Goal: Information Seeking & Learning: Learn about a topic

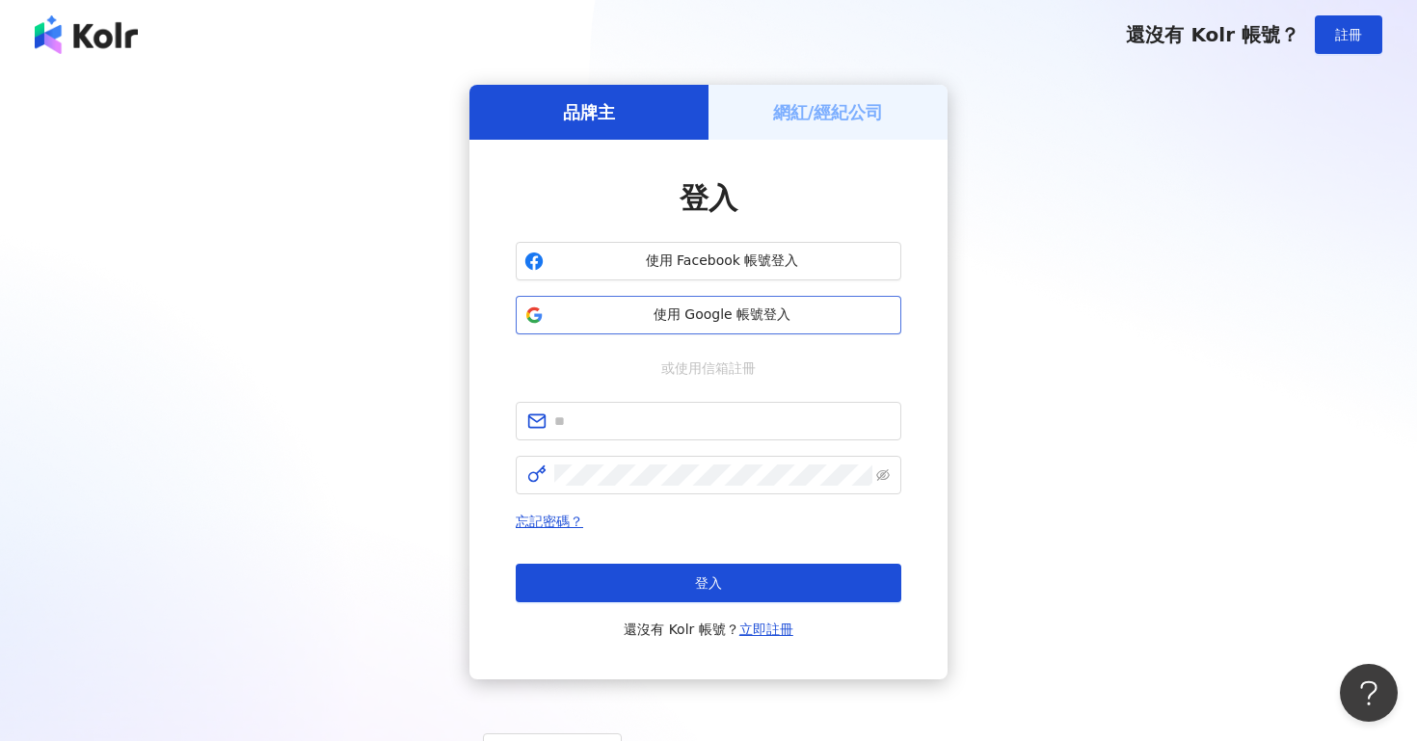
click at [643, 314] on span "使用 Google 帳號登入" at bounding box center [721, 314] width 341 height 19
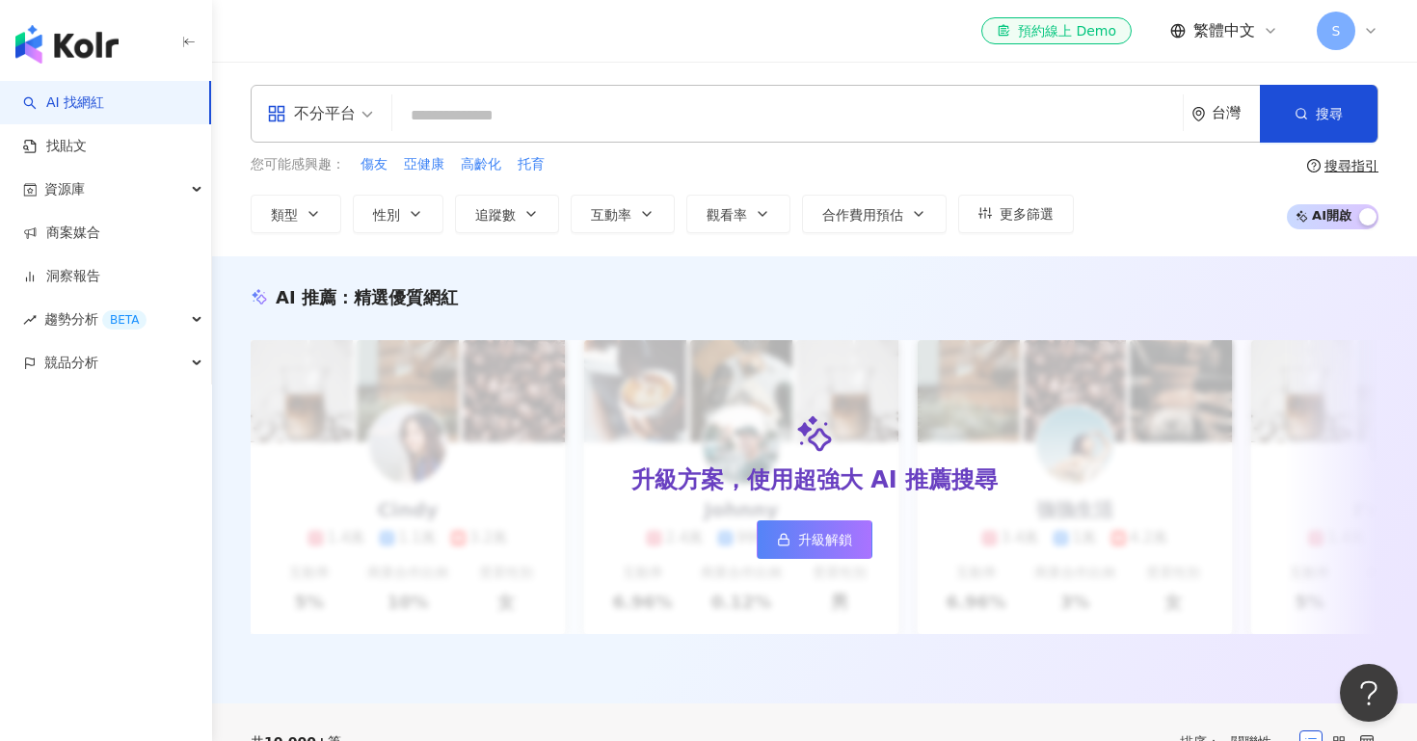
click at [456, 128] on input "search" at bounding box center [787, 115] width 775 height 37
type input "*"
type input "******"
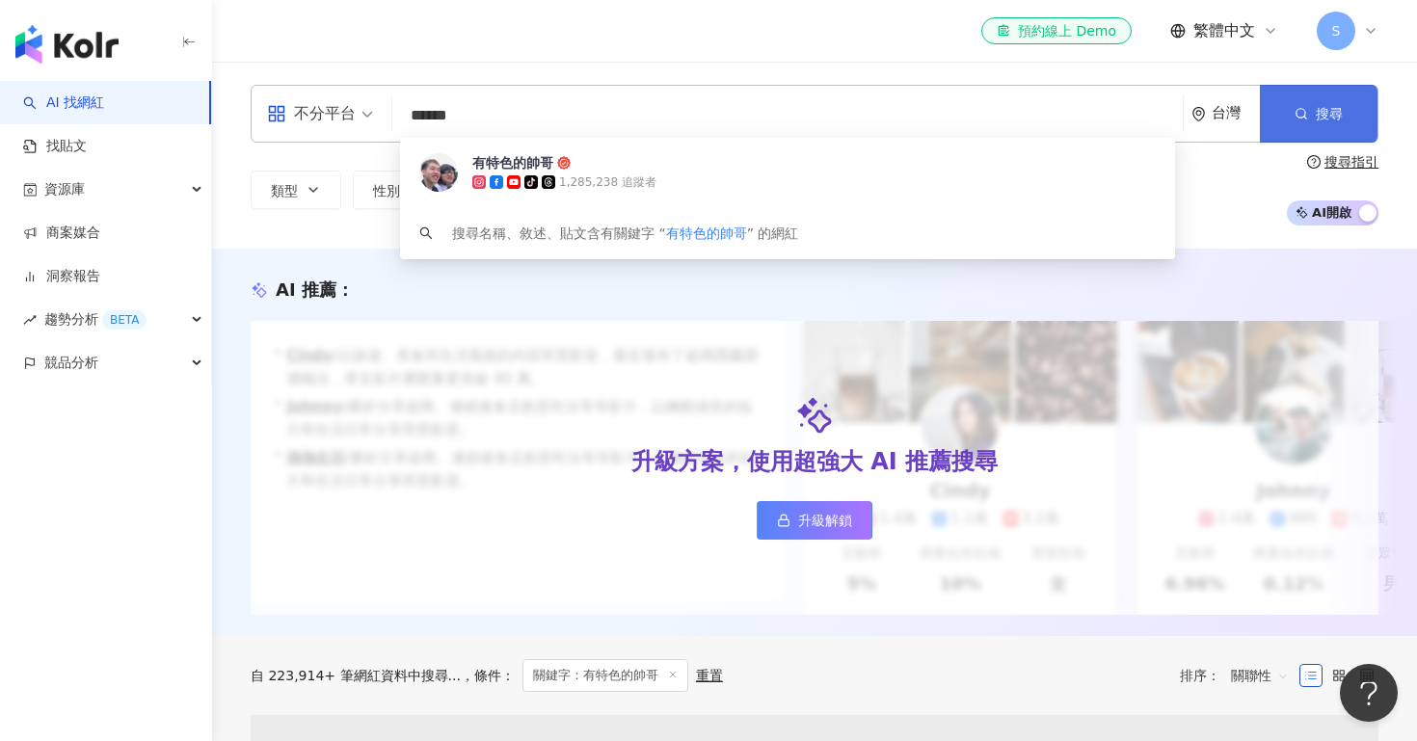
click at [1337, 107] on span "搜尋" at bounding box center [1328, 113] width 27 height 15
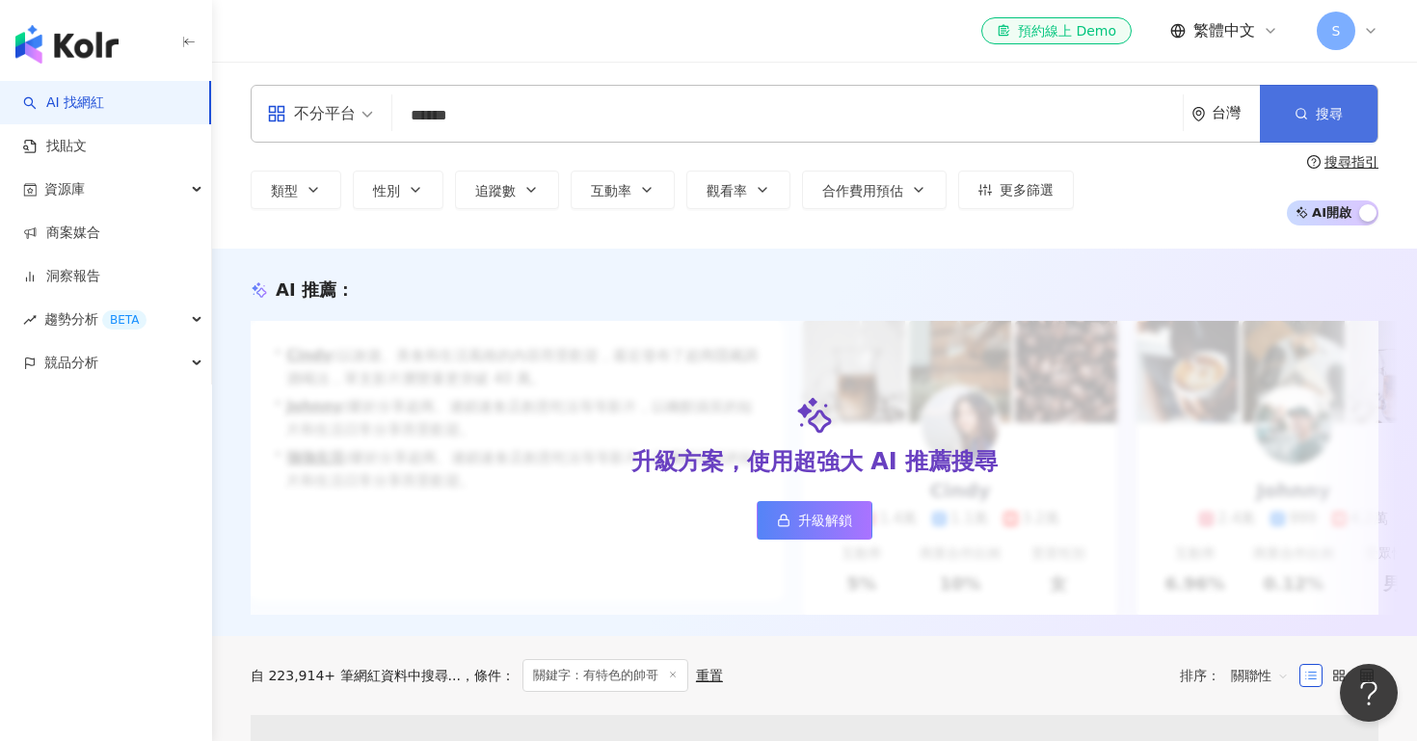
click at [1320, 110] on span "搜尋" at bounding box center [1328, 113] width 27 height 15
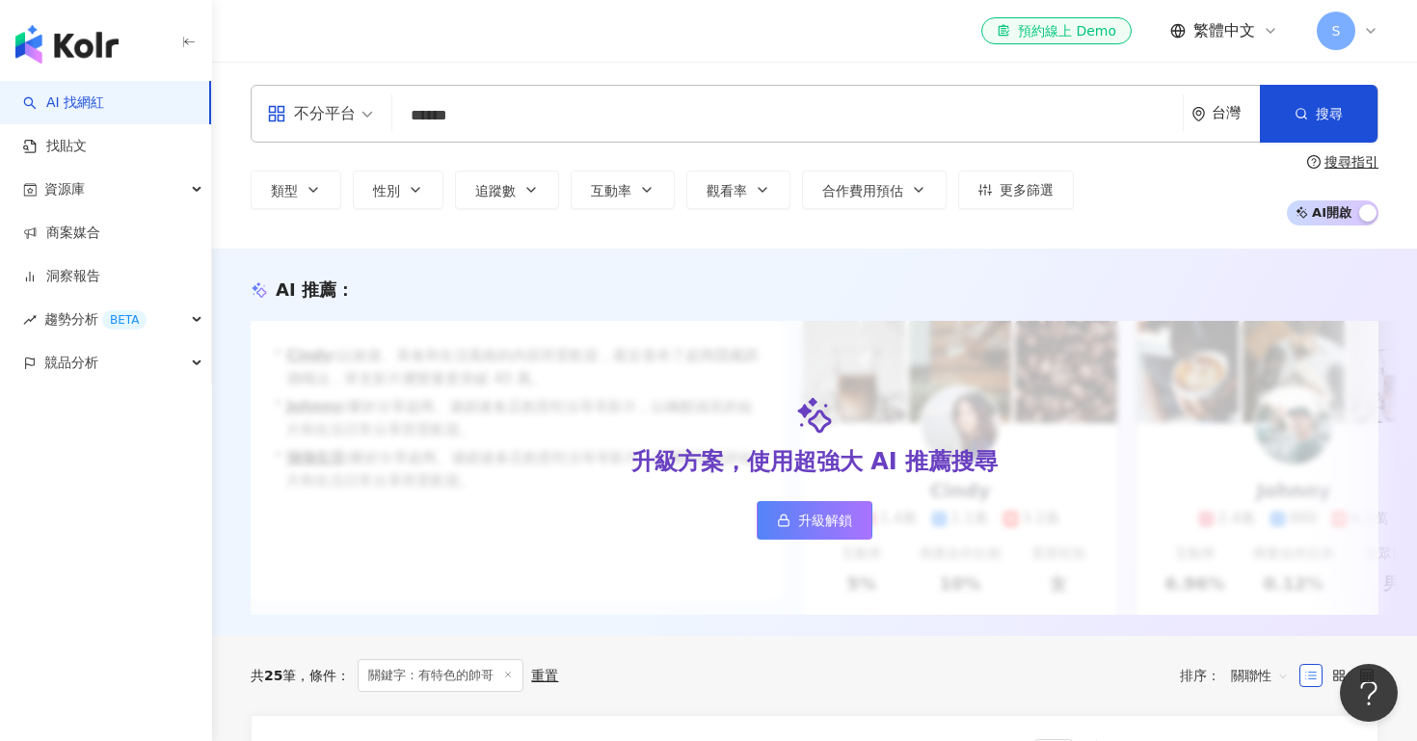
click at [603, 133] on input "******" at bounding box center [787, 115] width 775 height 37
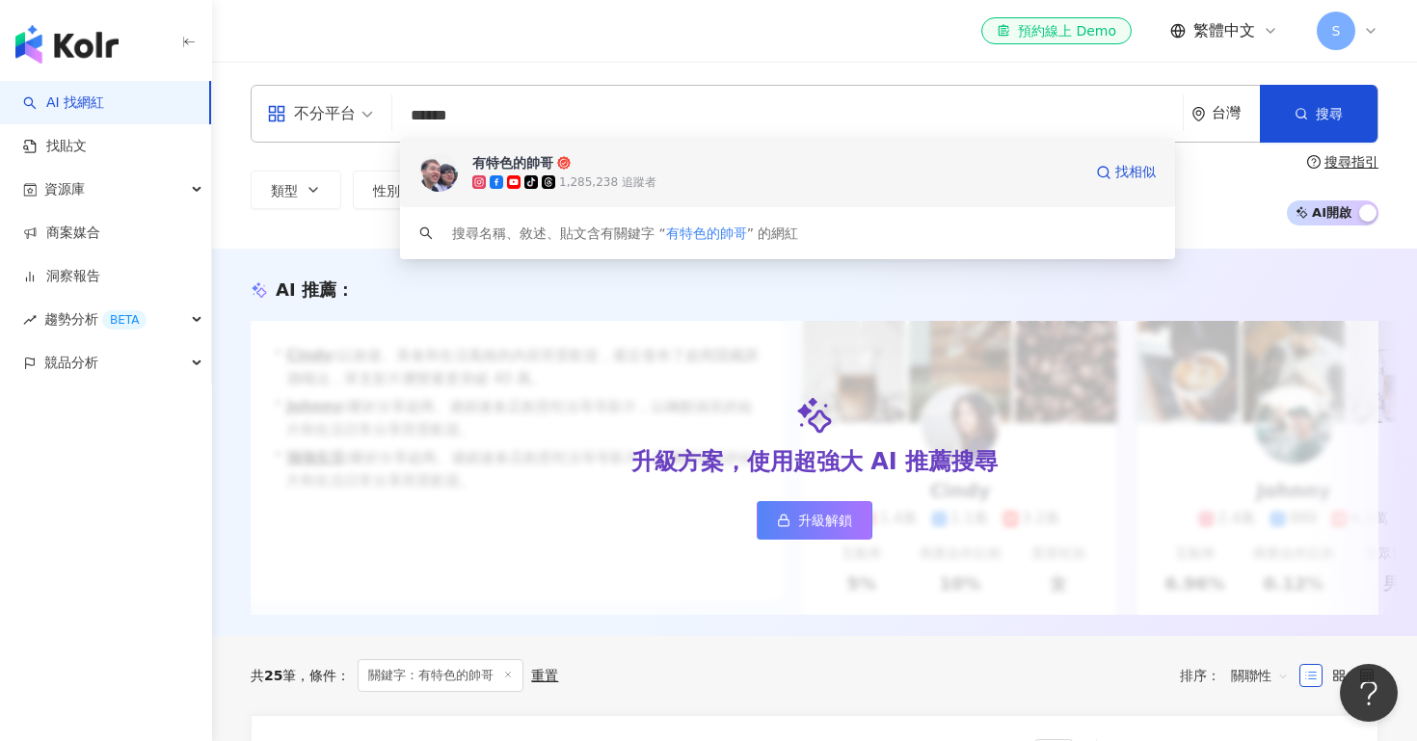
click at [587, 156] on span "有特色的帥哥" at bounding box center [776, 162] width 609 height 19
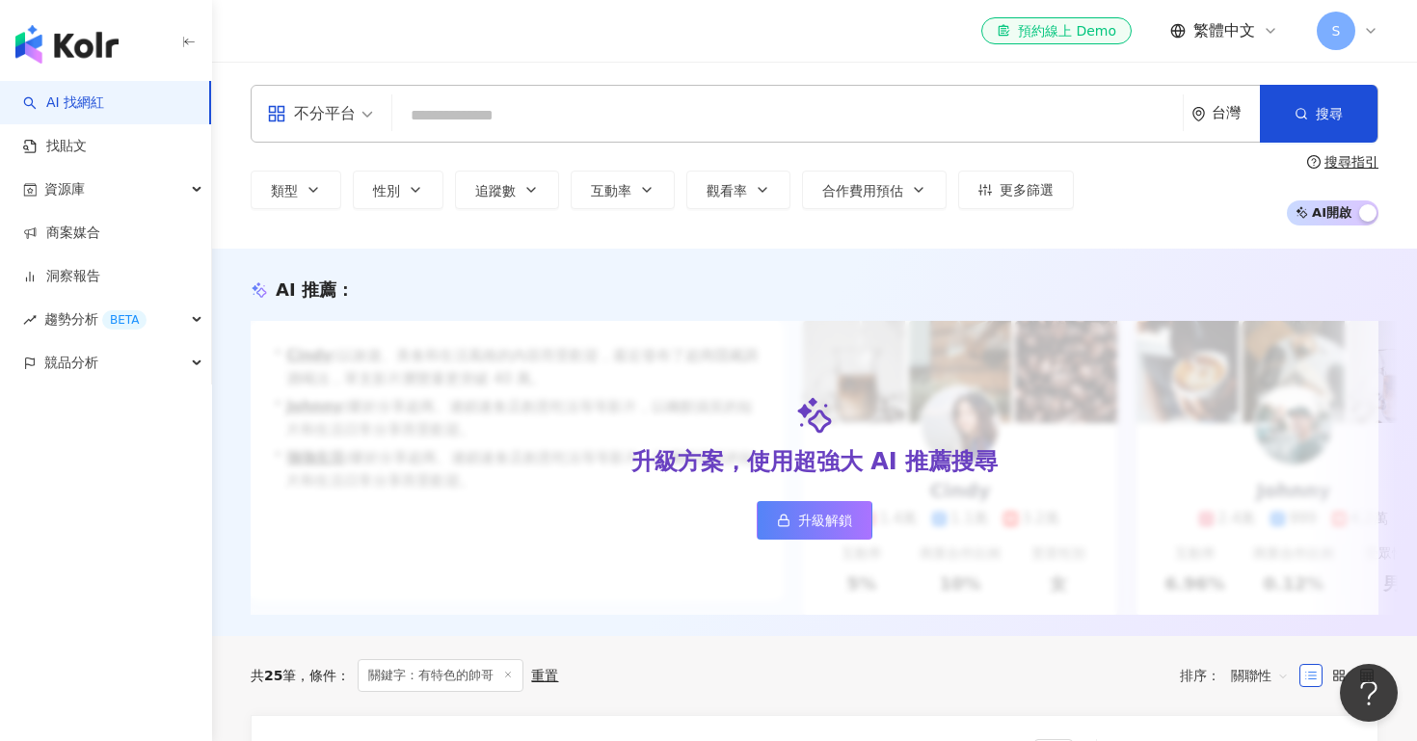
click at [437, 82] on div "不分平台 台灣 搜尋 149a1707-3c92-401d-8d26-cb3733650d6f 有特色的帥哥 tiktok-icon 1,285,238 追蹤…" at bounding box center [814, 155] width 1205 height 187
click at [454, 109] on input "search" at bounding box center [787, 115] width 775 height 37
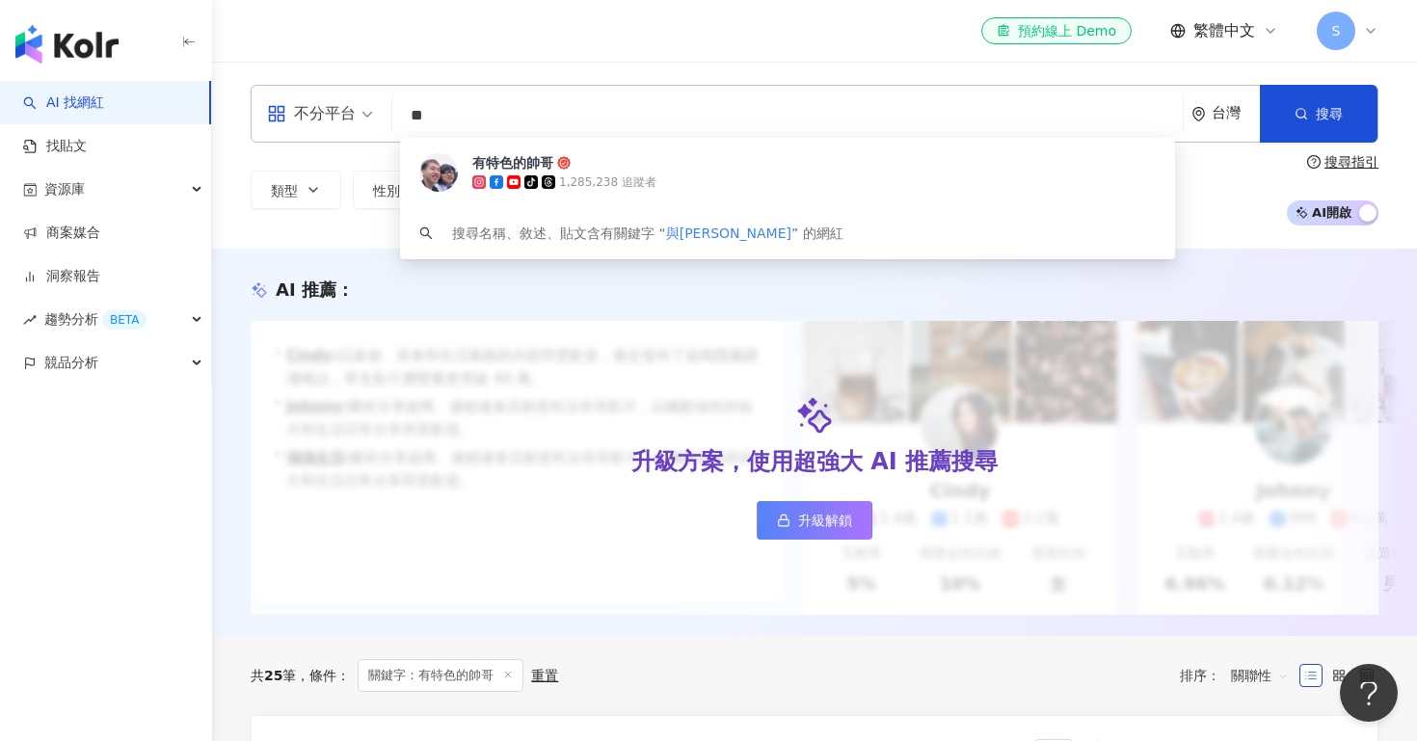
type input "*"
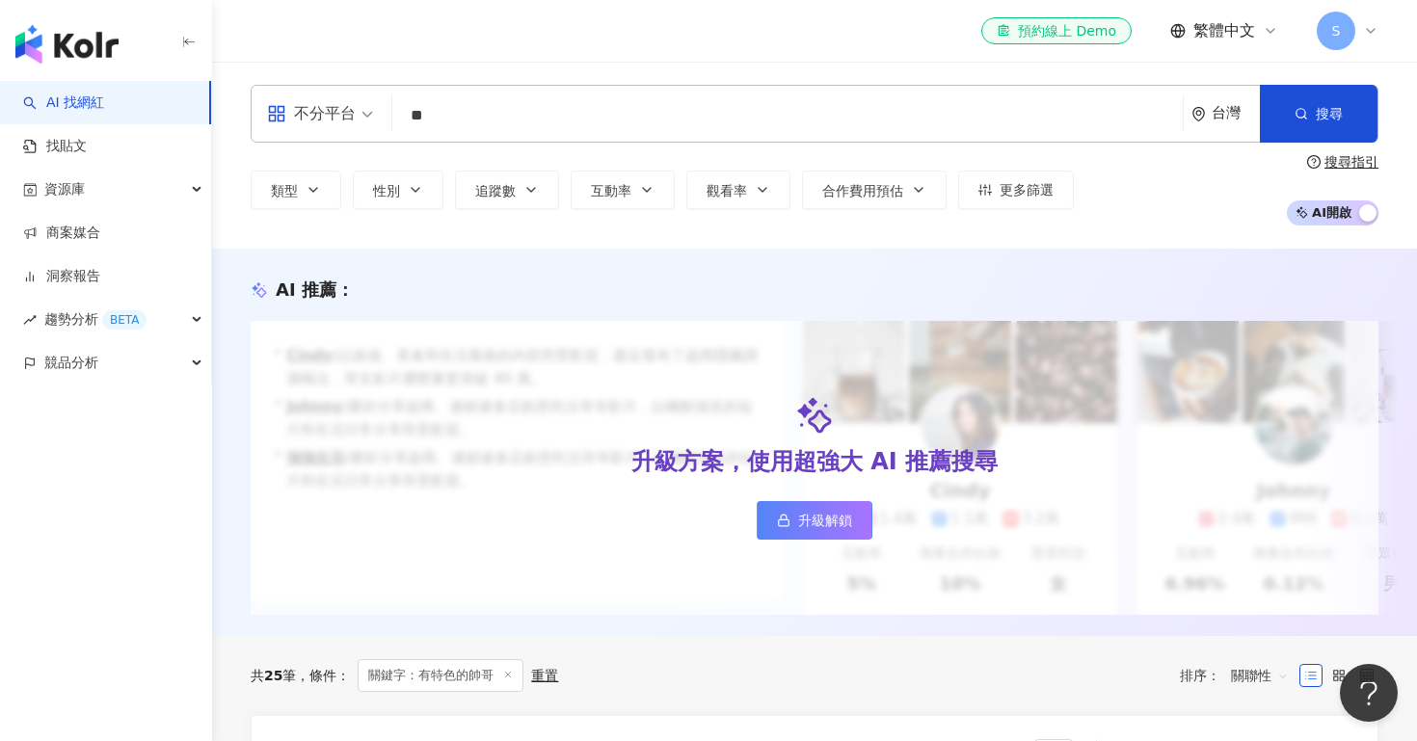
type input "**"
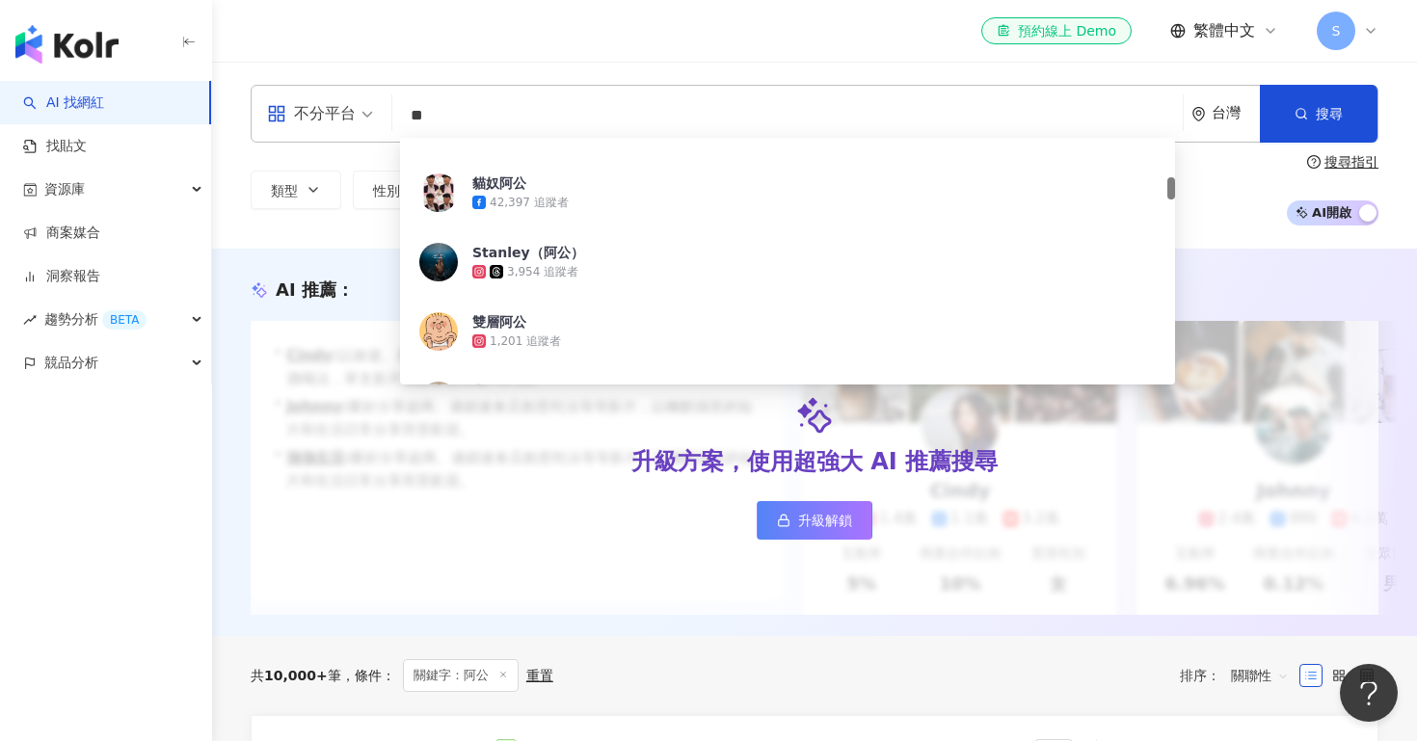
scroll to position [458, 0]
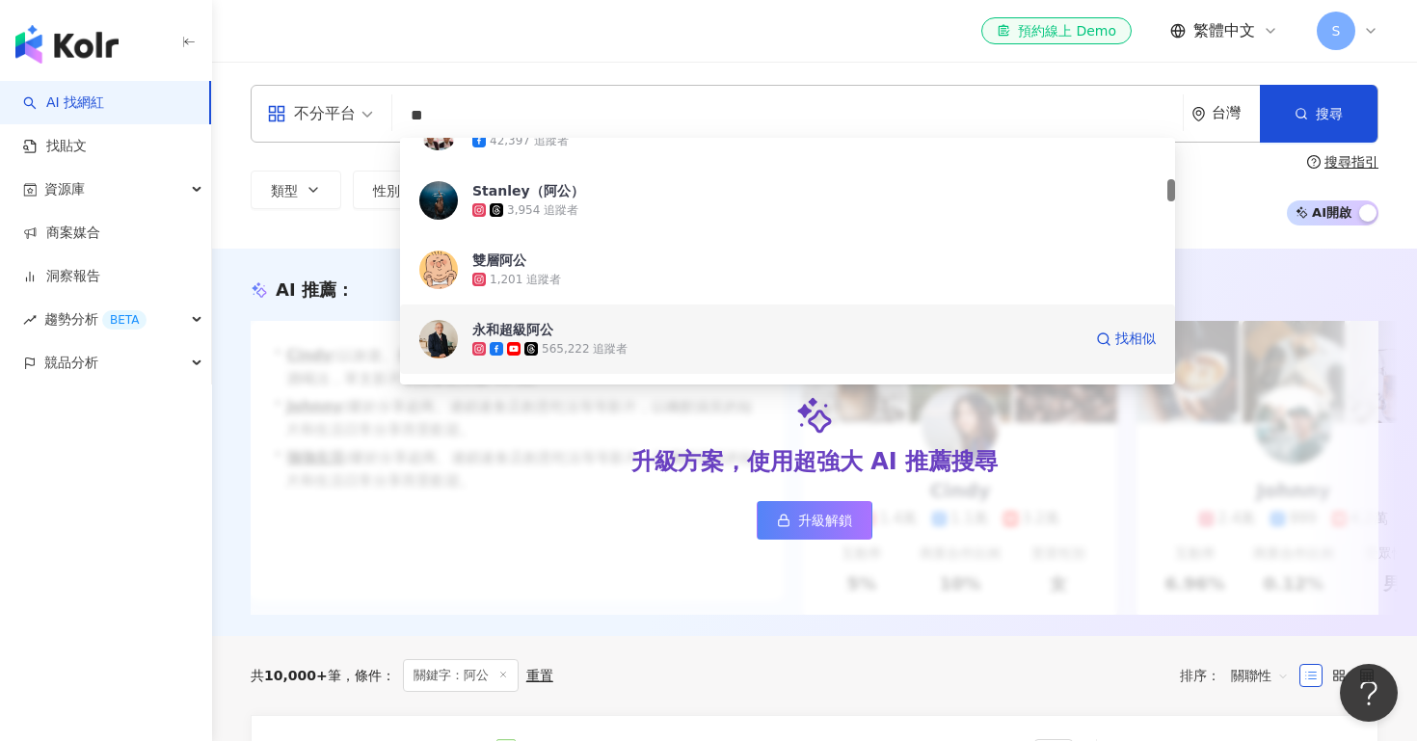
click at [557, 339] on div "565,222 追蹤者" at bounding box center [776, 348] width 609 height 19
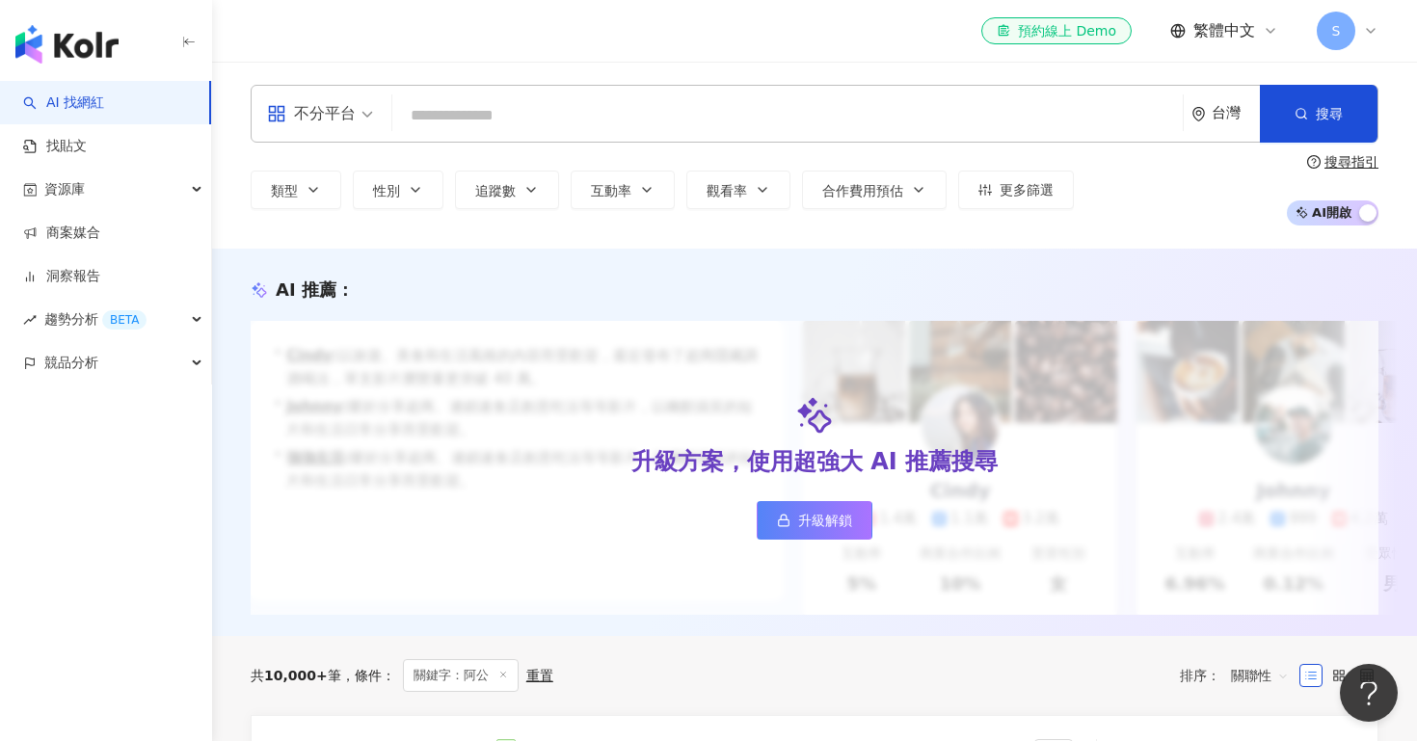
click at [545, 110] on input "search" at bounding box center [787, 115] width 775 height 37
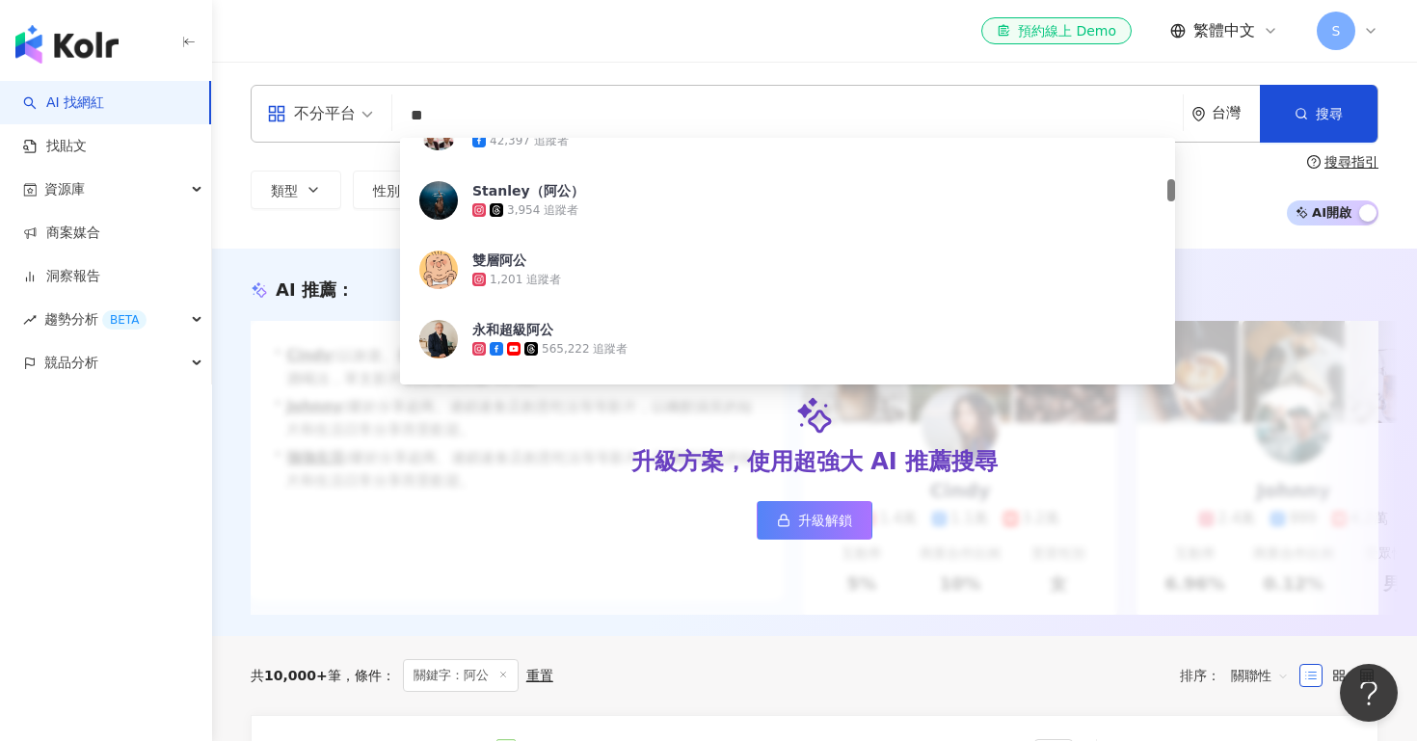
type input "*"
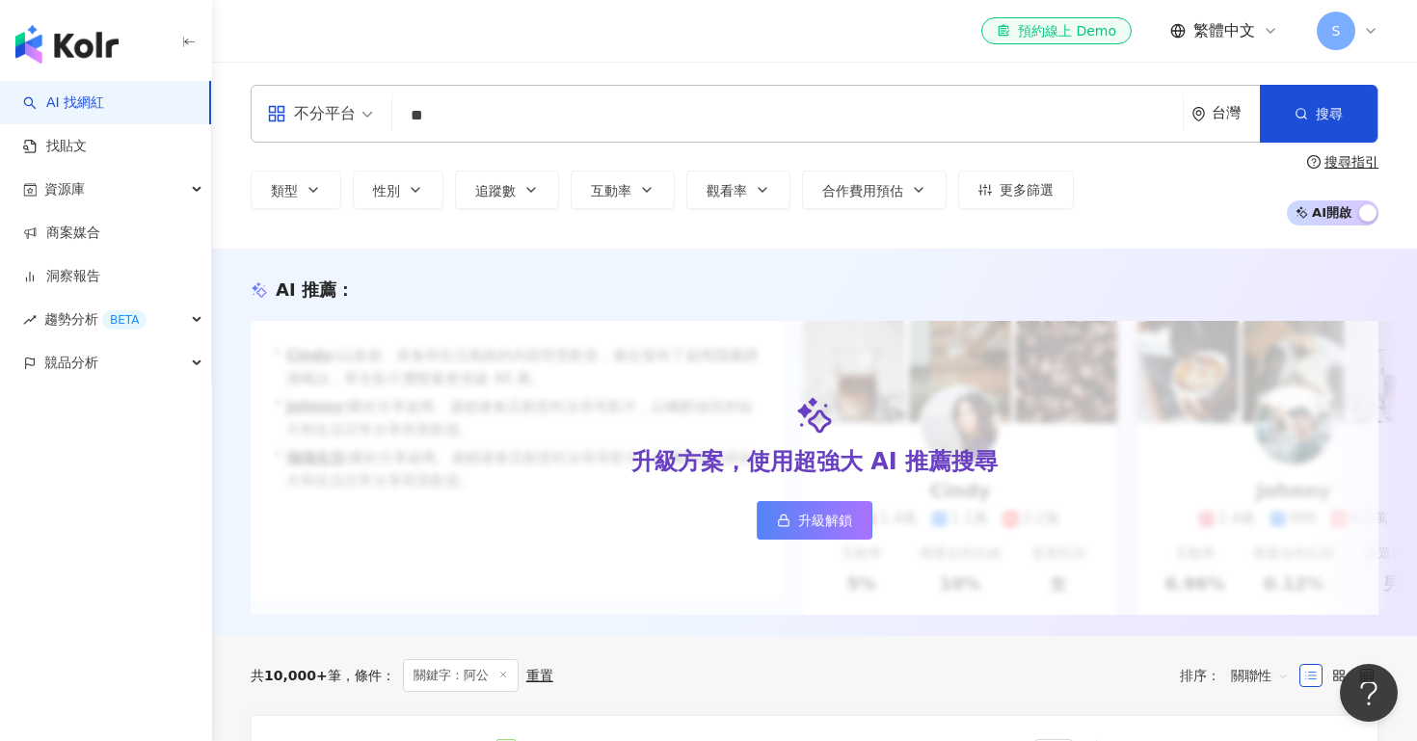
scroll to position [0, 0]
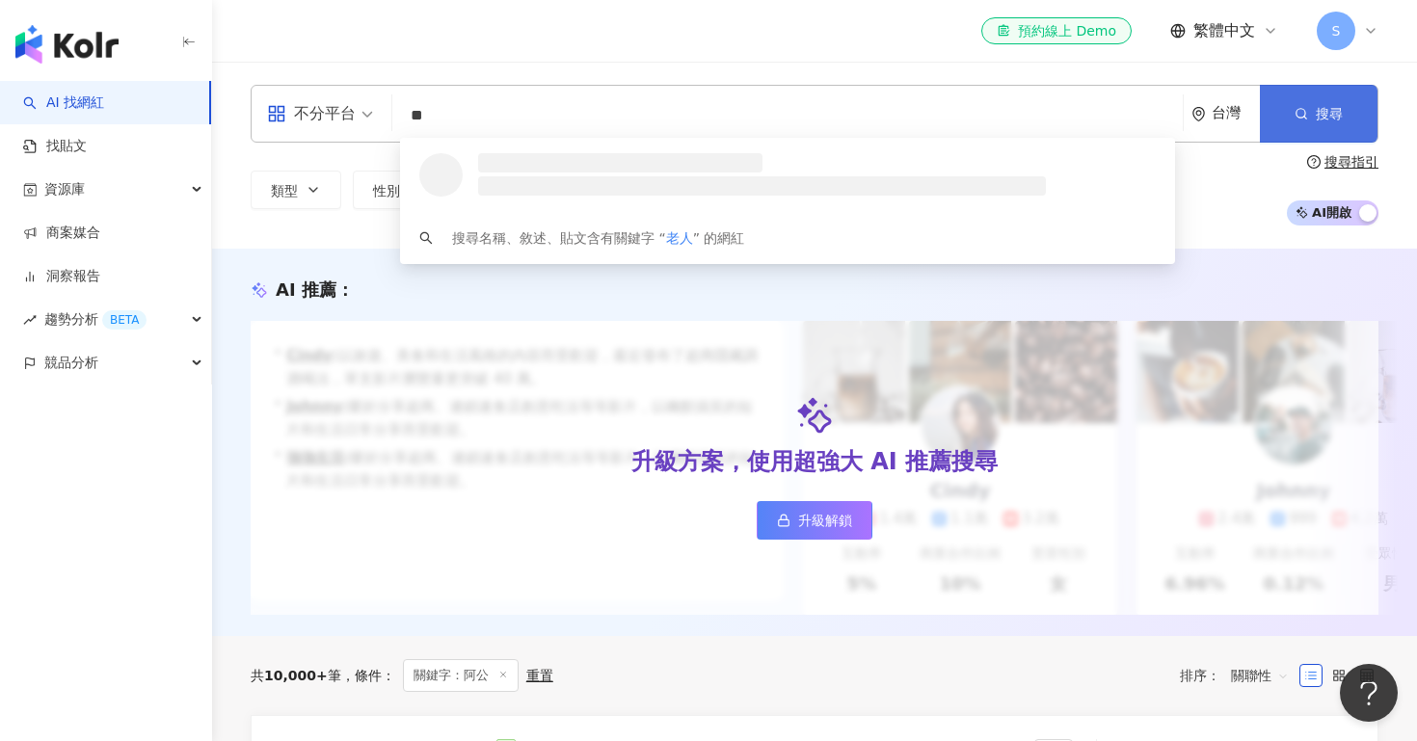
type input "**"
click at [1285, 112] on button "搜尋" at bounding box center [1318, 114] width 118 height 58
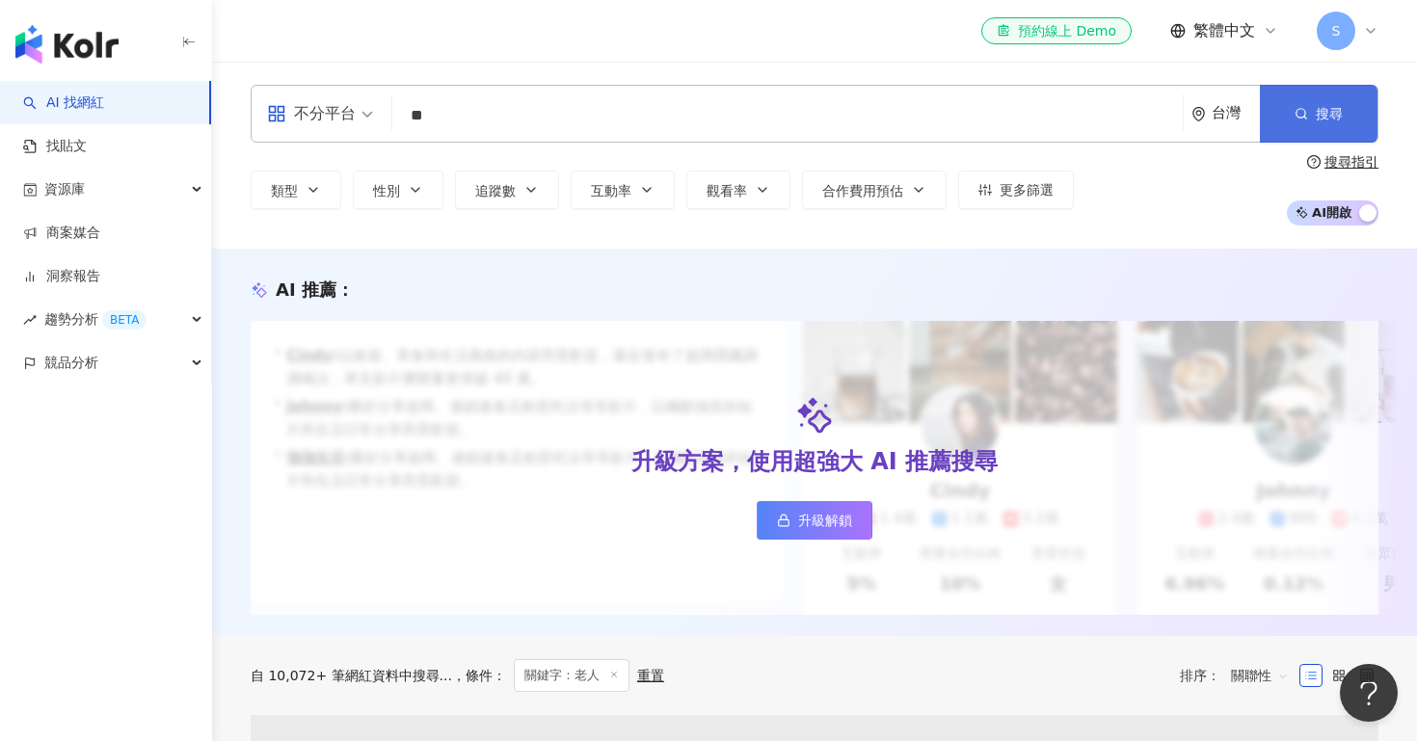
click at [1315, 128] on button "搜尋" at bounding box center [1318, 114] width 118 height 58
click at [1300, 117] on circle "button" at bounding box center [1300, 113] width 9 height 9
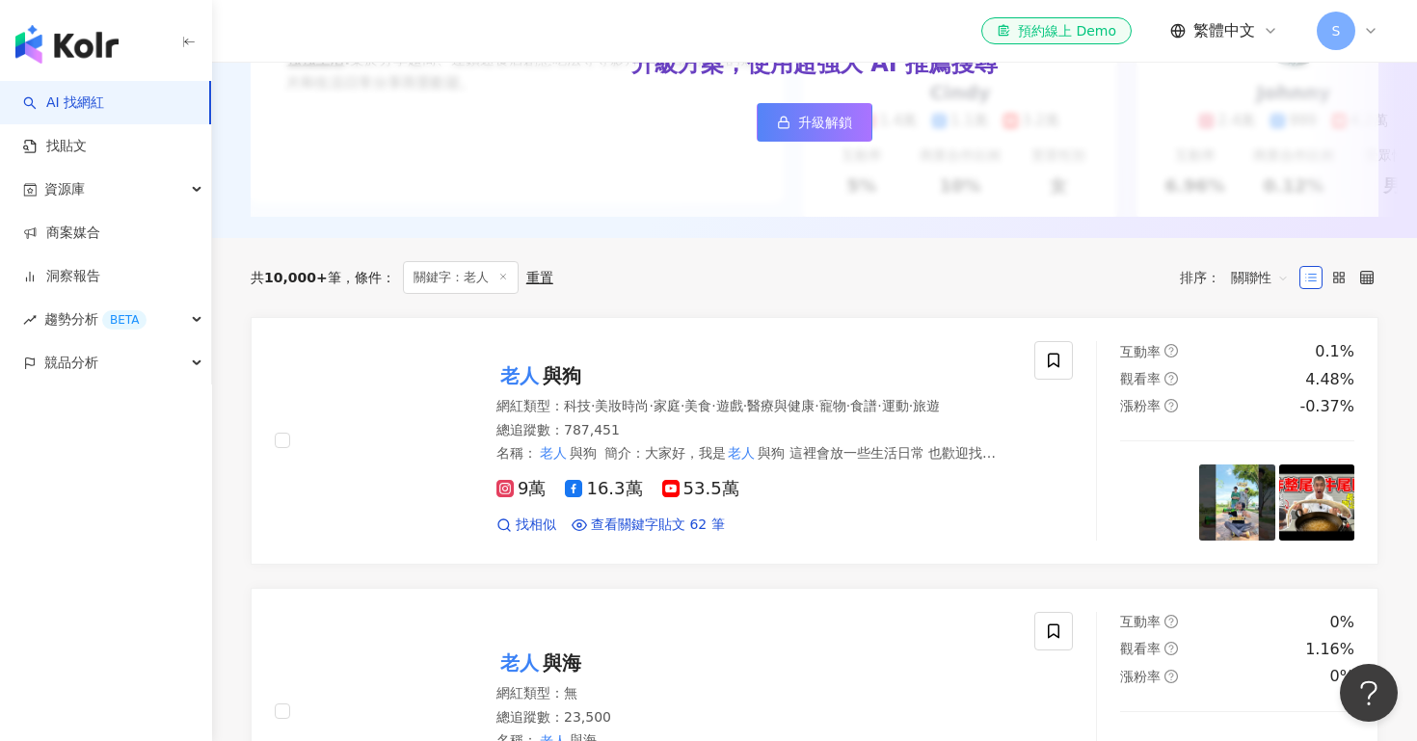
scroll to position [441, 0]
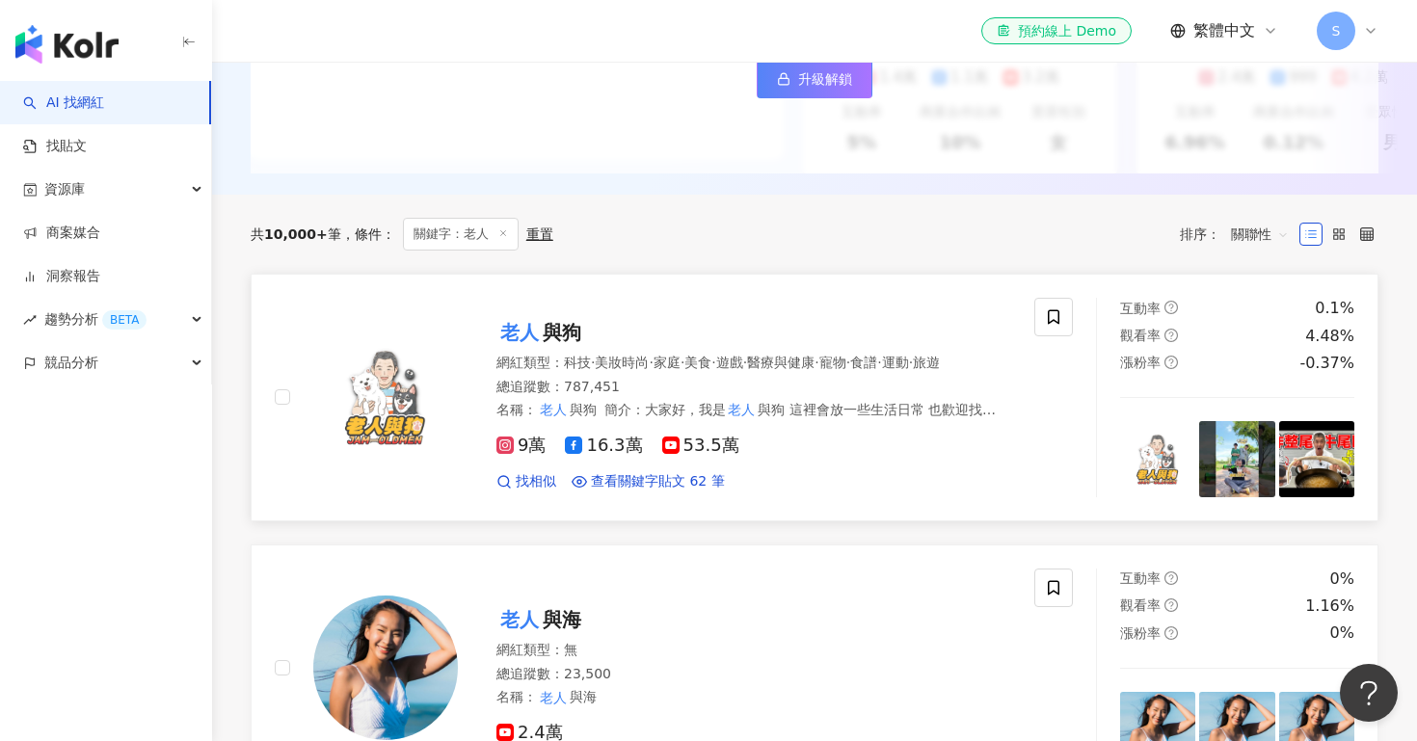
click at [393, 398] on img at bounding box center [385, 397] width 145 height 145
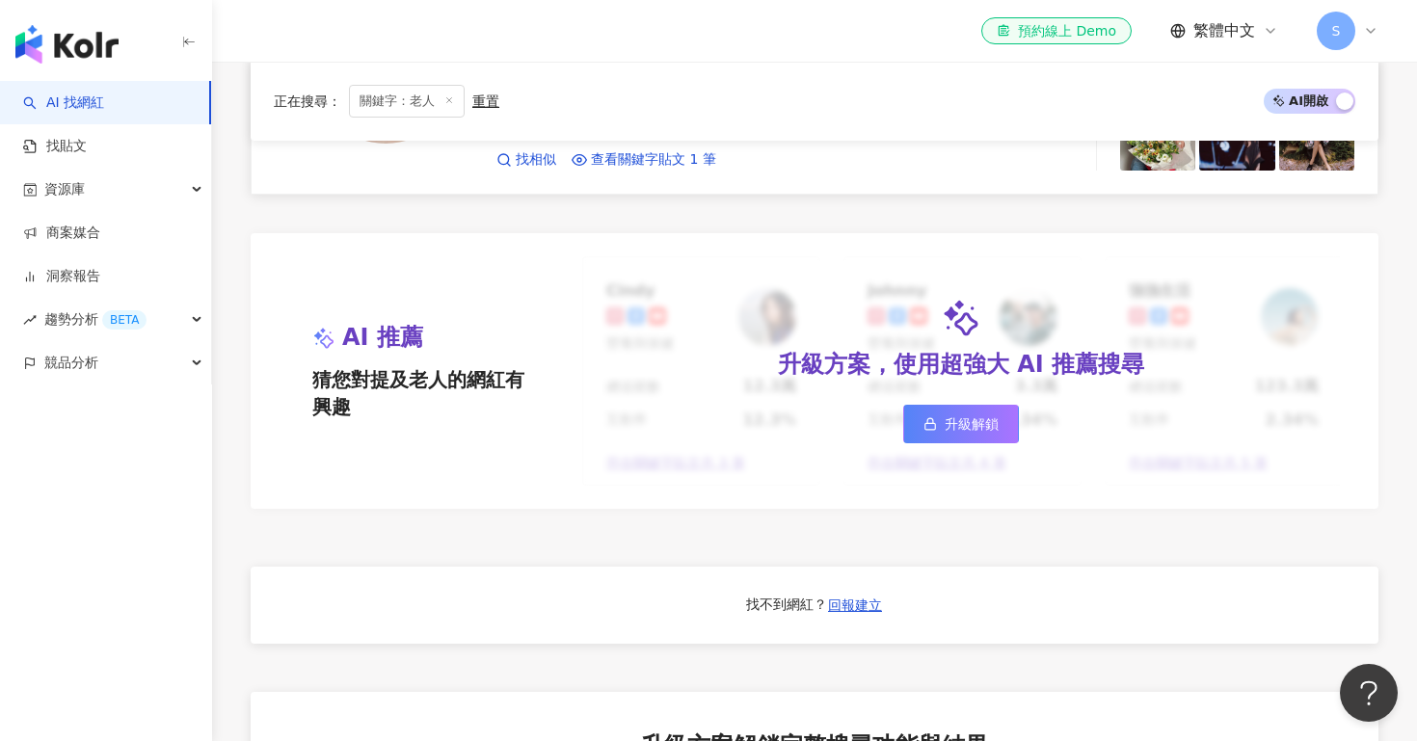
scroll to position [1270, 0]
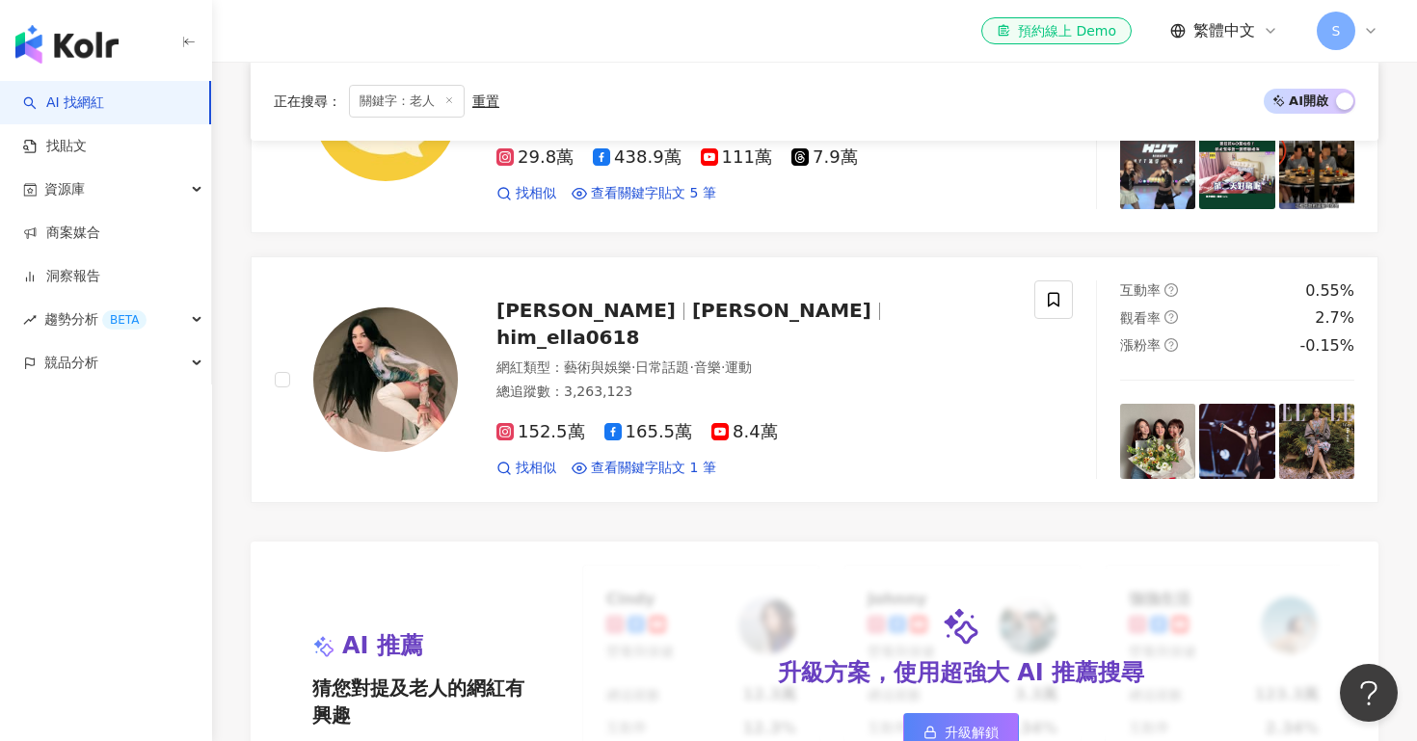
click at [522, 127] on div "正在搜尋 ： 關鍵字：老人 重置 AI 開啟 AI 關閉" at bounding box center [814, 101] width 1127 height 79
click at [452, 98] on icon at bounding box center [449, 100] width 10 height 10
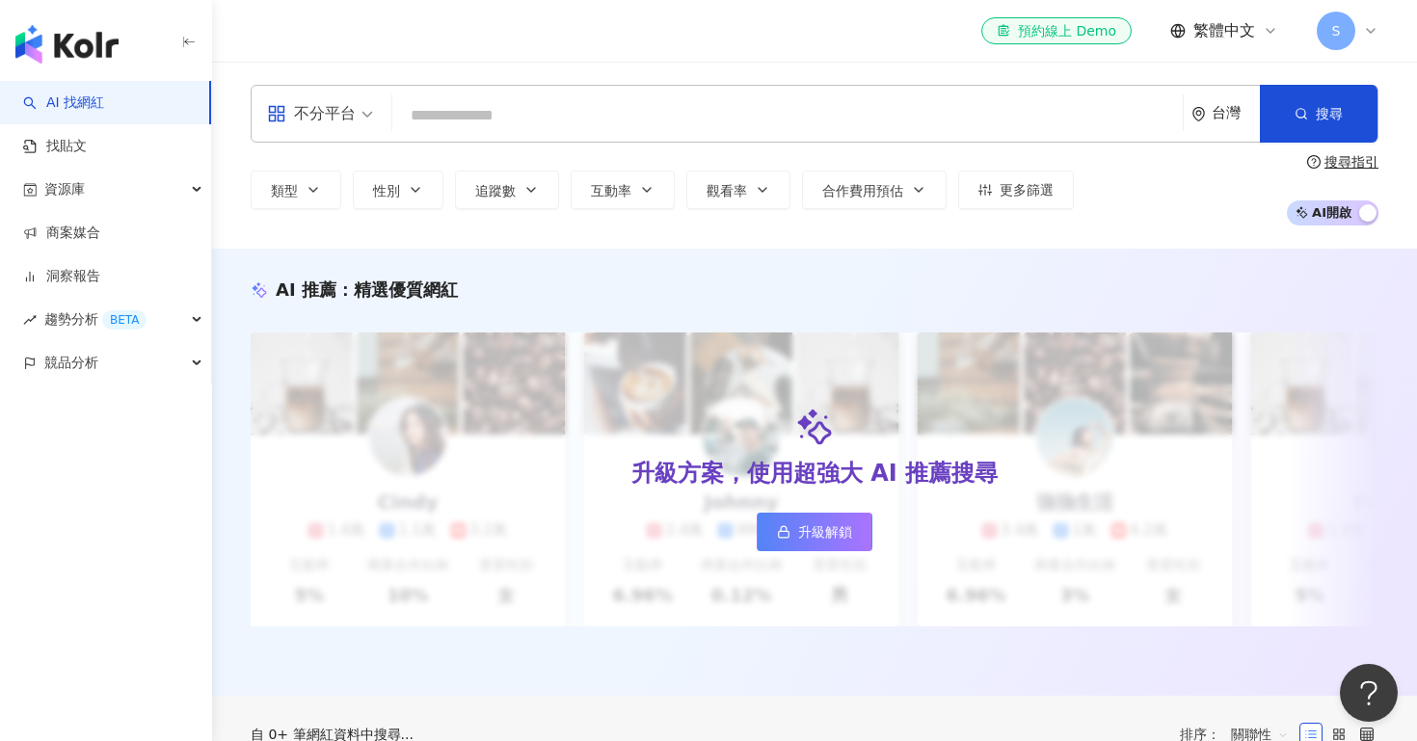
click at [462, 113] on input "search" at bounding box center [787, 115] width 775 height 37
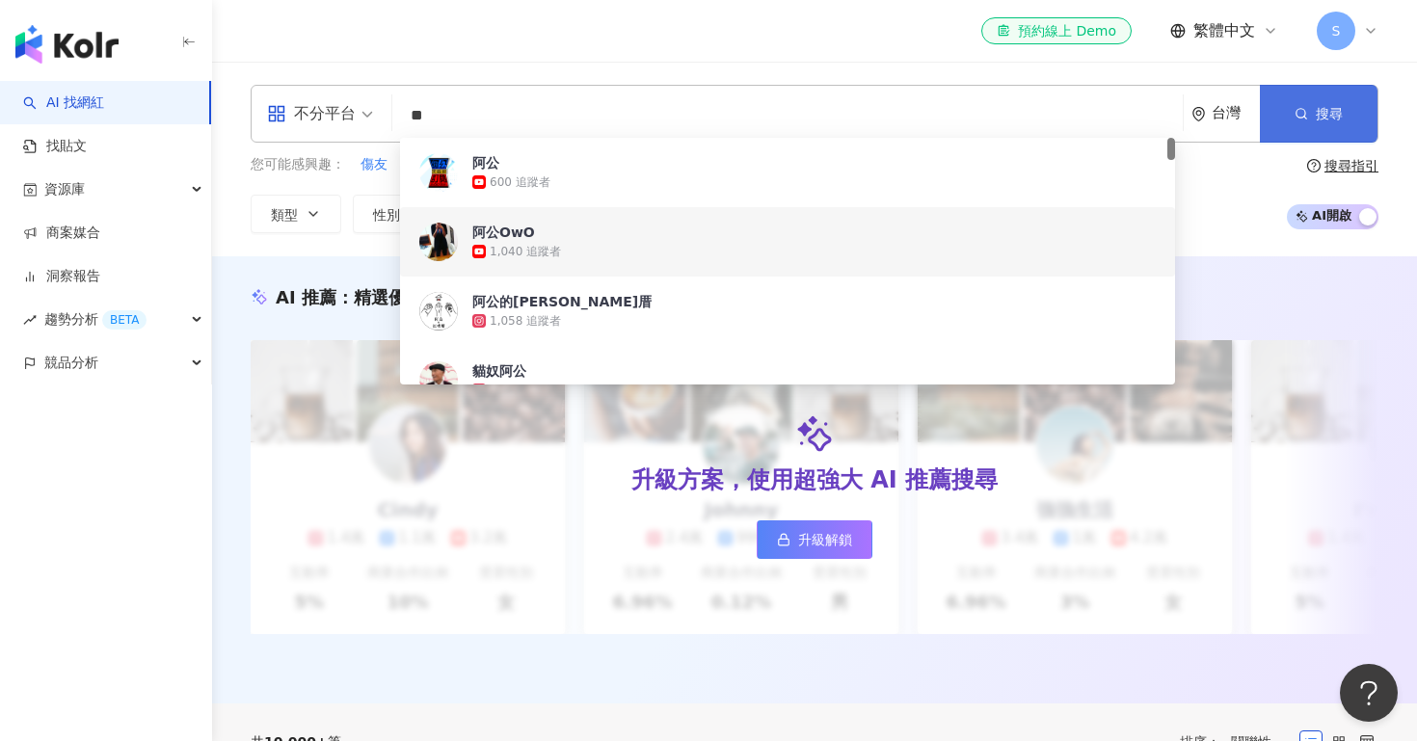
click at [1318, 107] on span "搜尋" at bounding box center [1328, 113] width 27 height 15
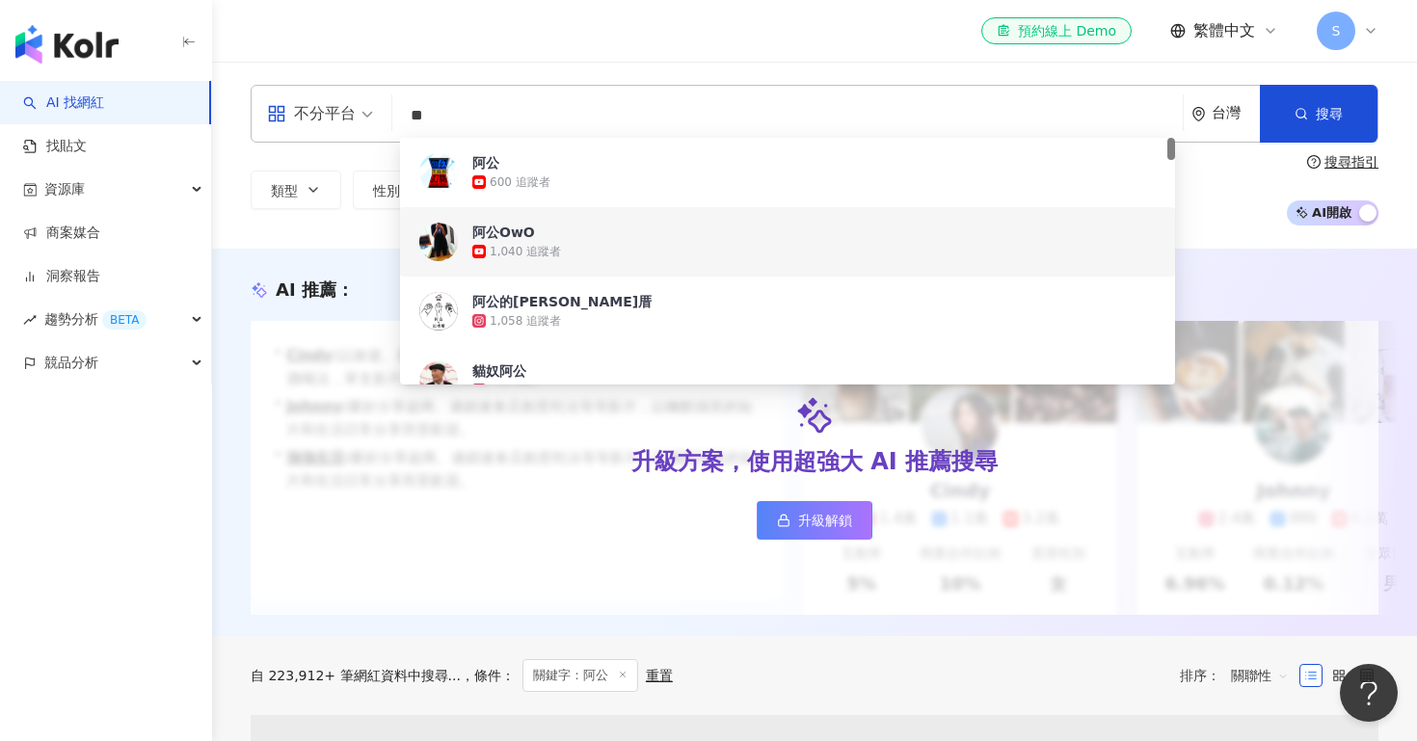
drag, startPoint x: 454, startPoint y: 116, endPoint x: 411, endPoint y: 119, distance: 42.5
click at [411, 119] on input "**" at bounding box center [787, 115] width 775 height 37
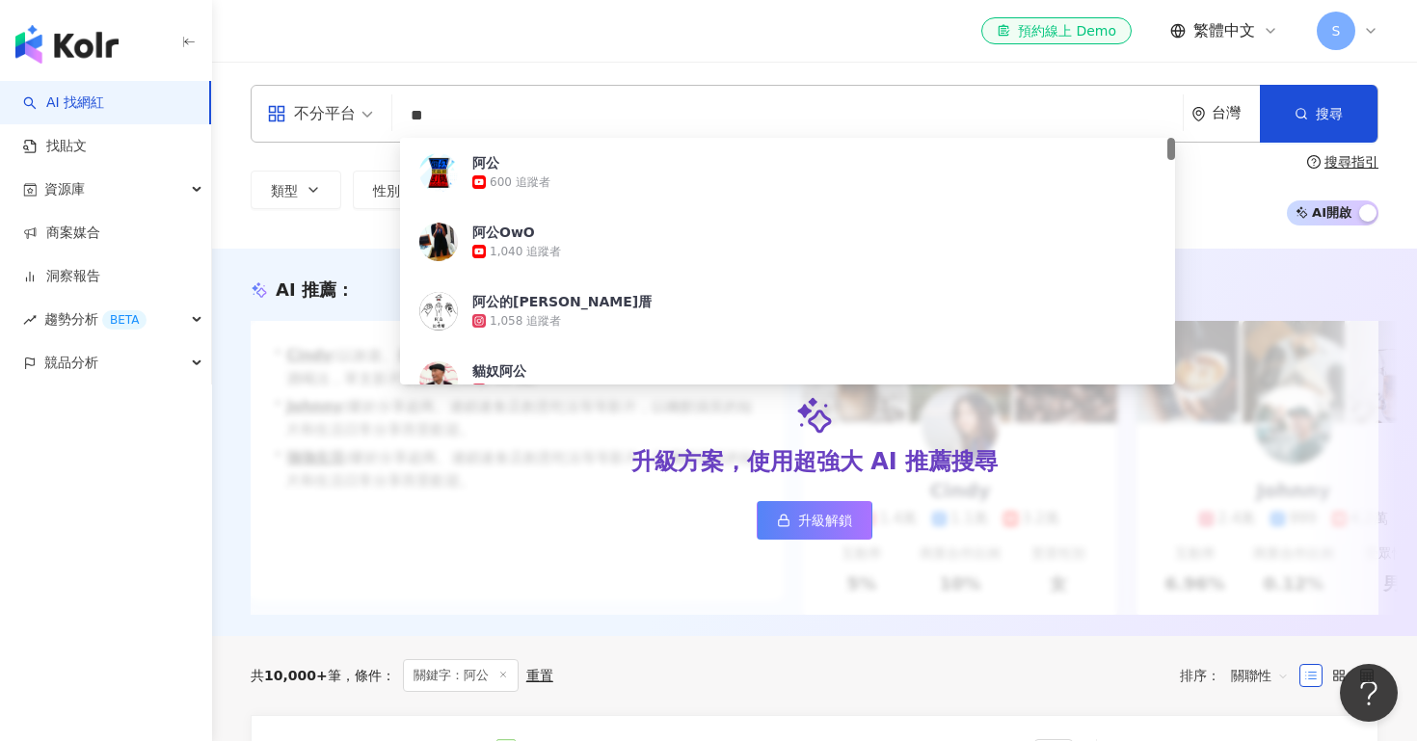
type input "*"
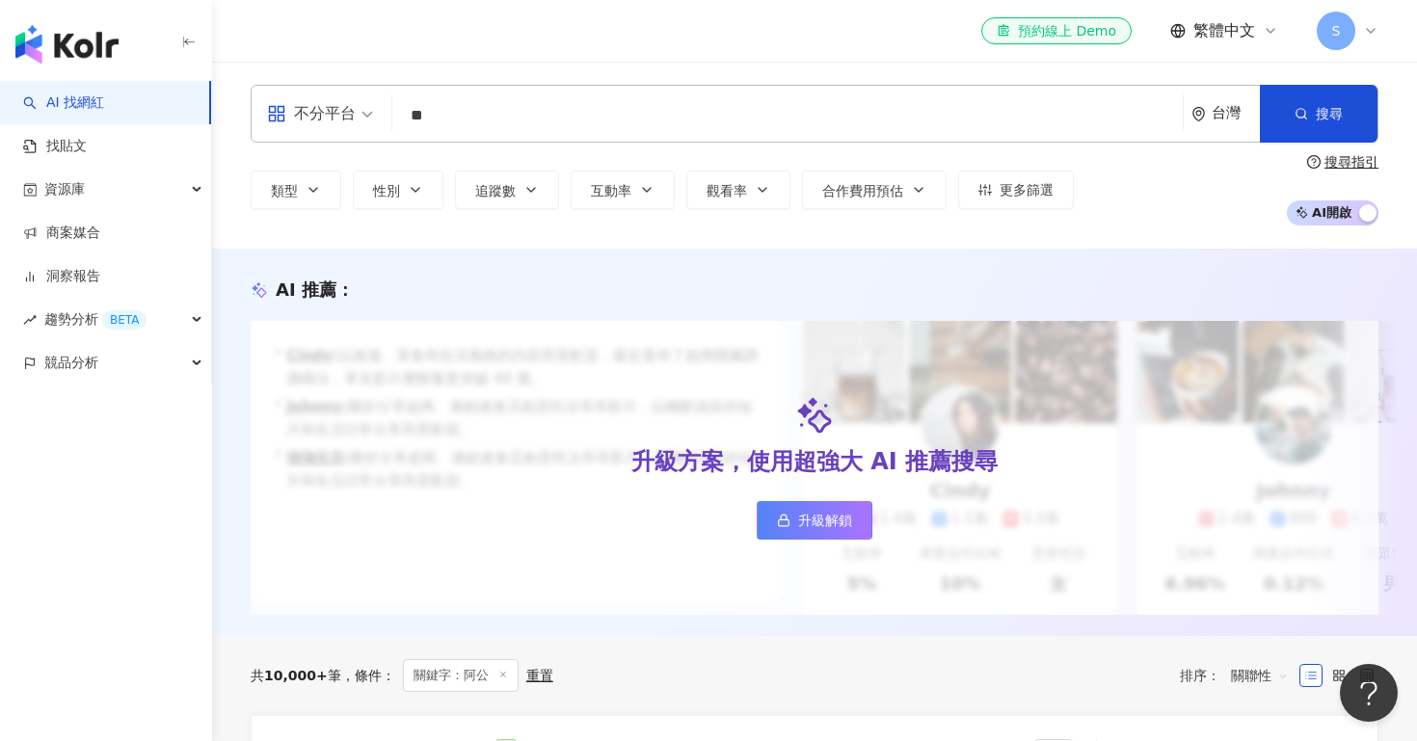
type input "**"
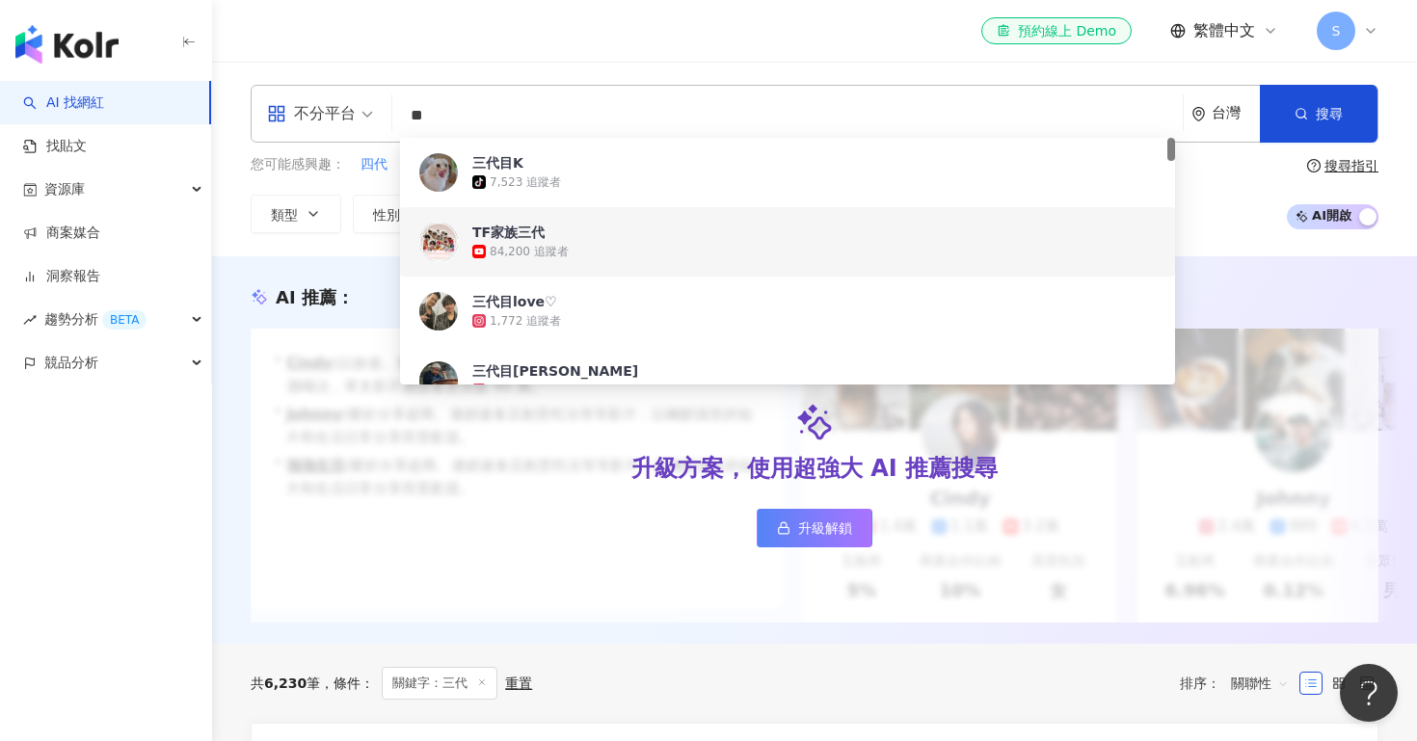
click at [561, 249] on div "84,200 追蹤者" at bounding box center [529, 252] width 79 height 16
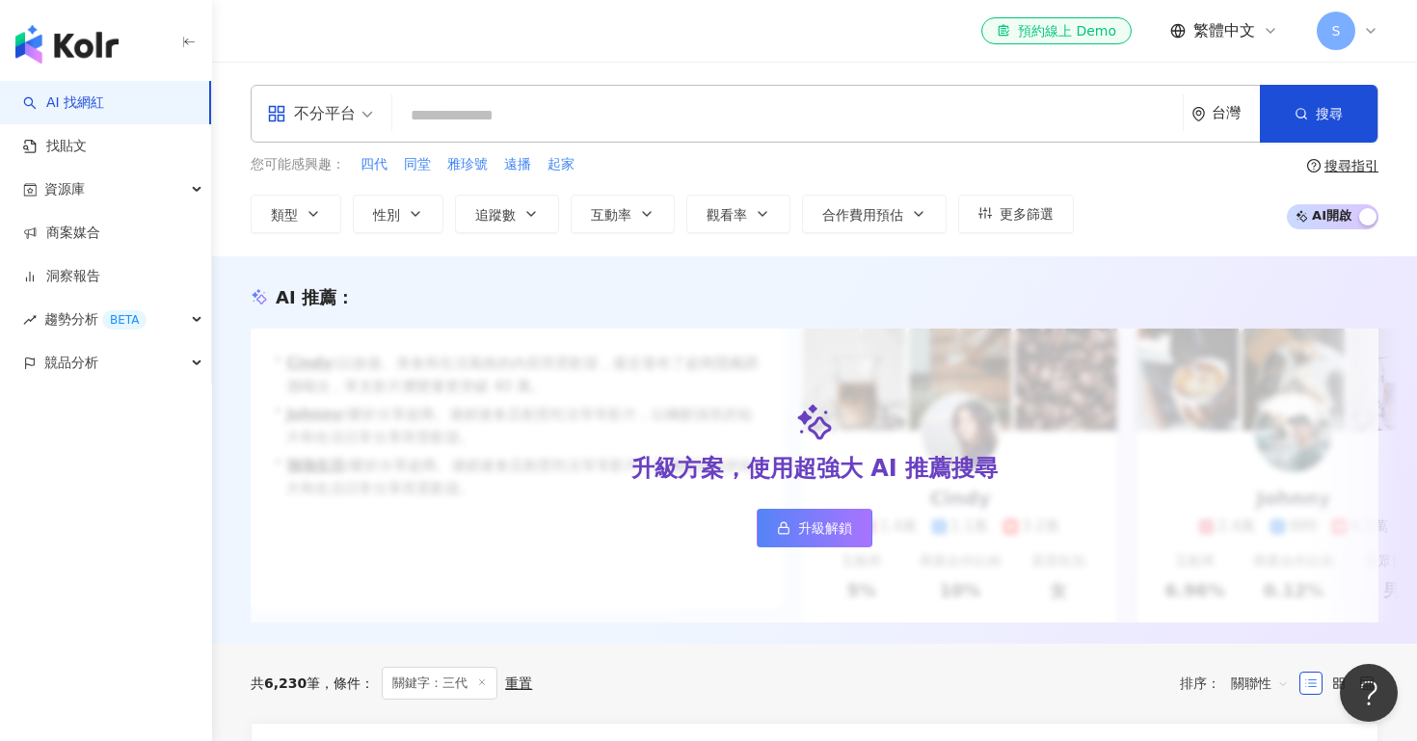
click at [439, 119] on input "search" at bounding box center [787, 115] width 775 height 37
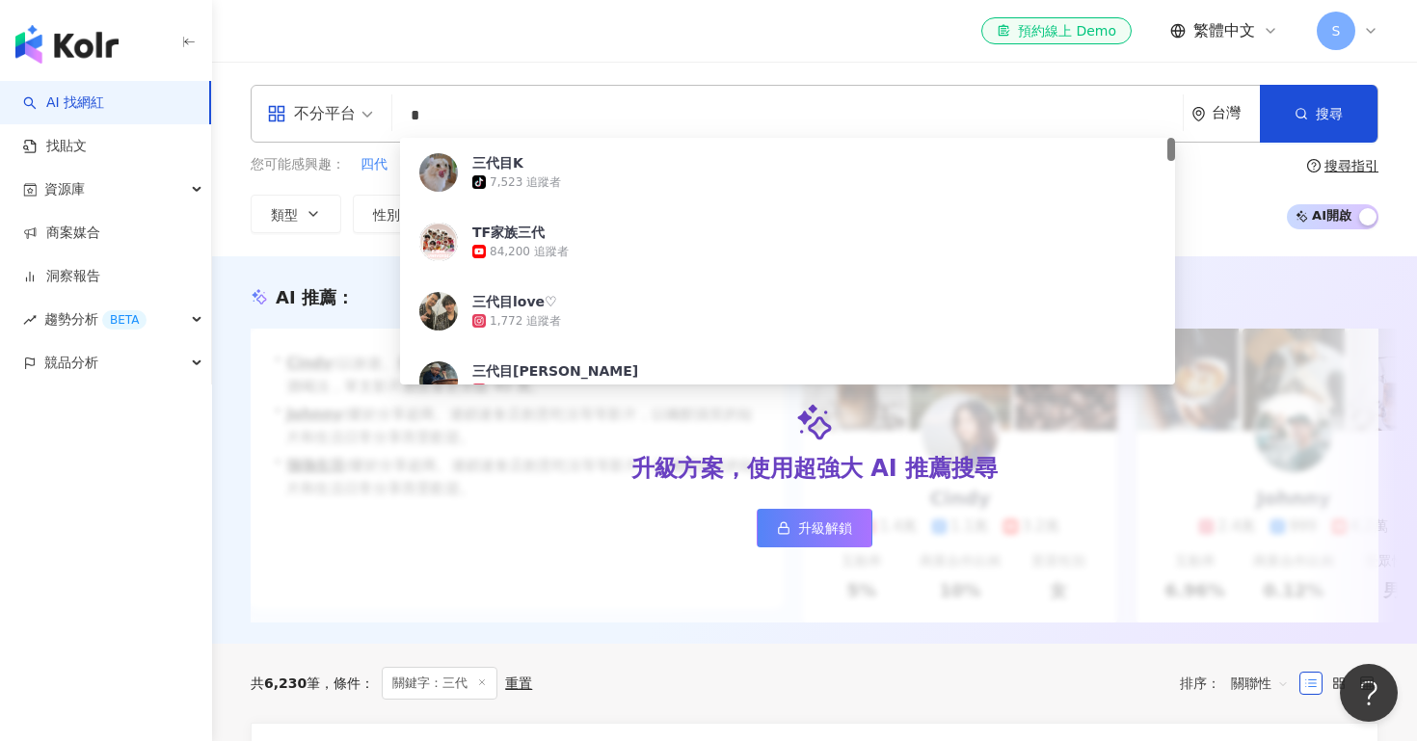
type input "*"
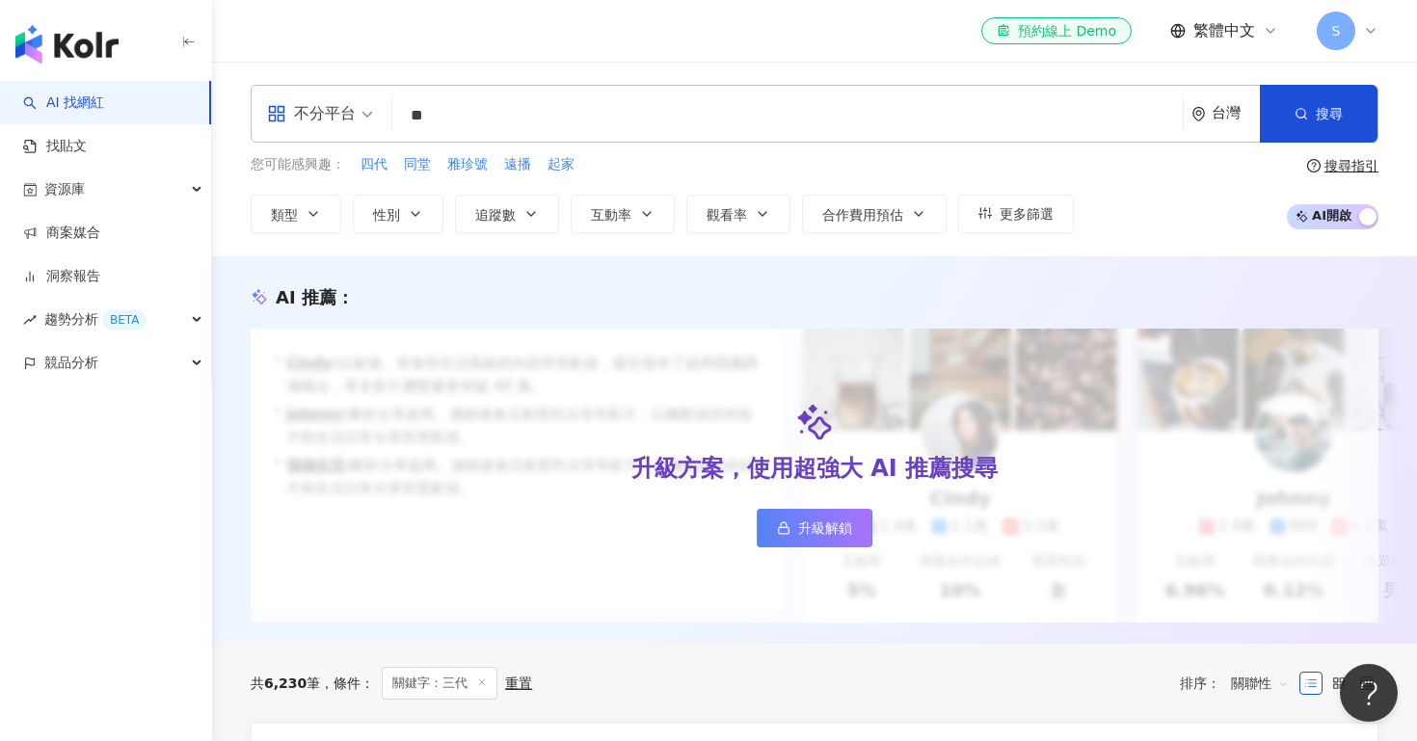
type input "*"
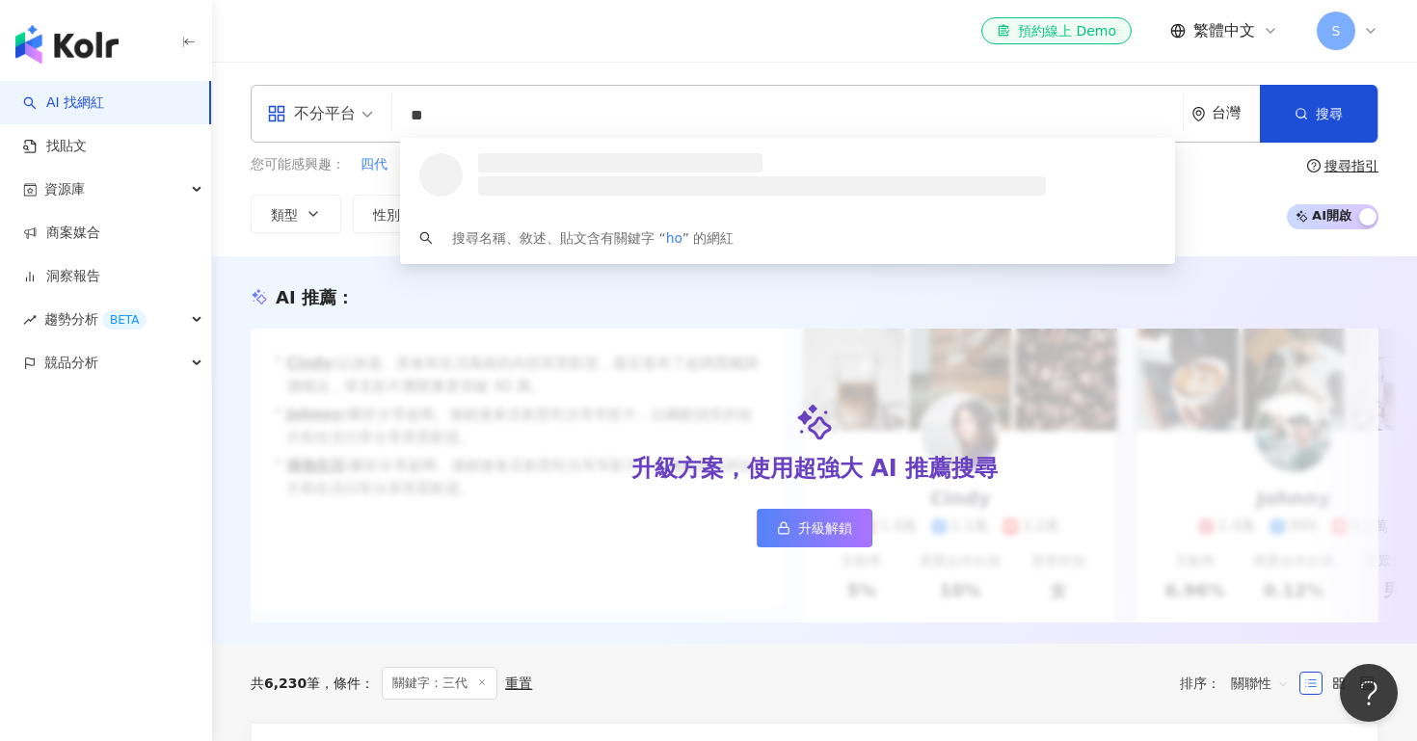
type input "*"
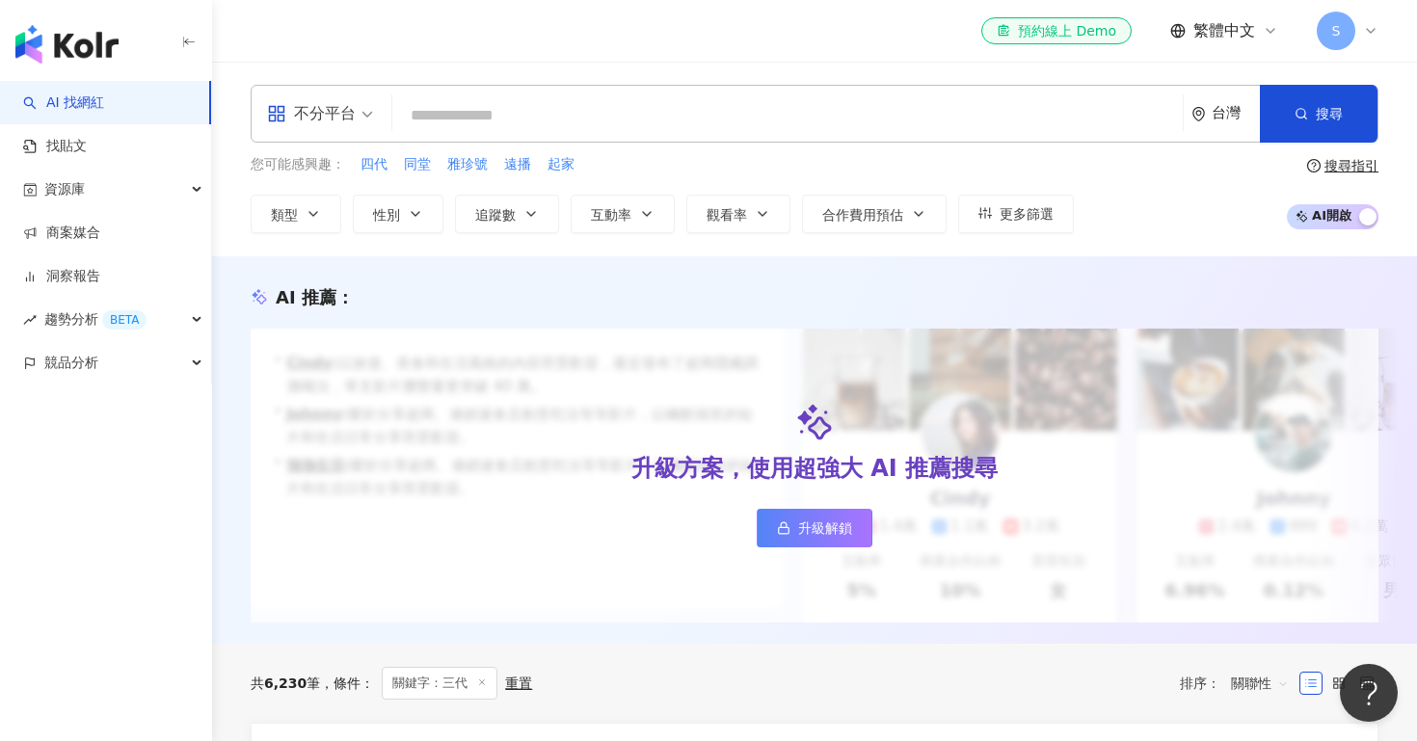
click at [451, 122] on input "search" at bounding box center [787, 115] width 775 height 37
type input "*"
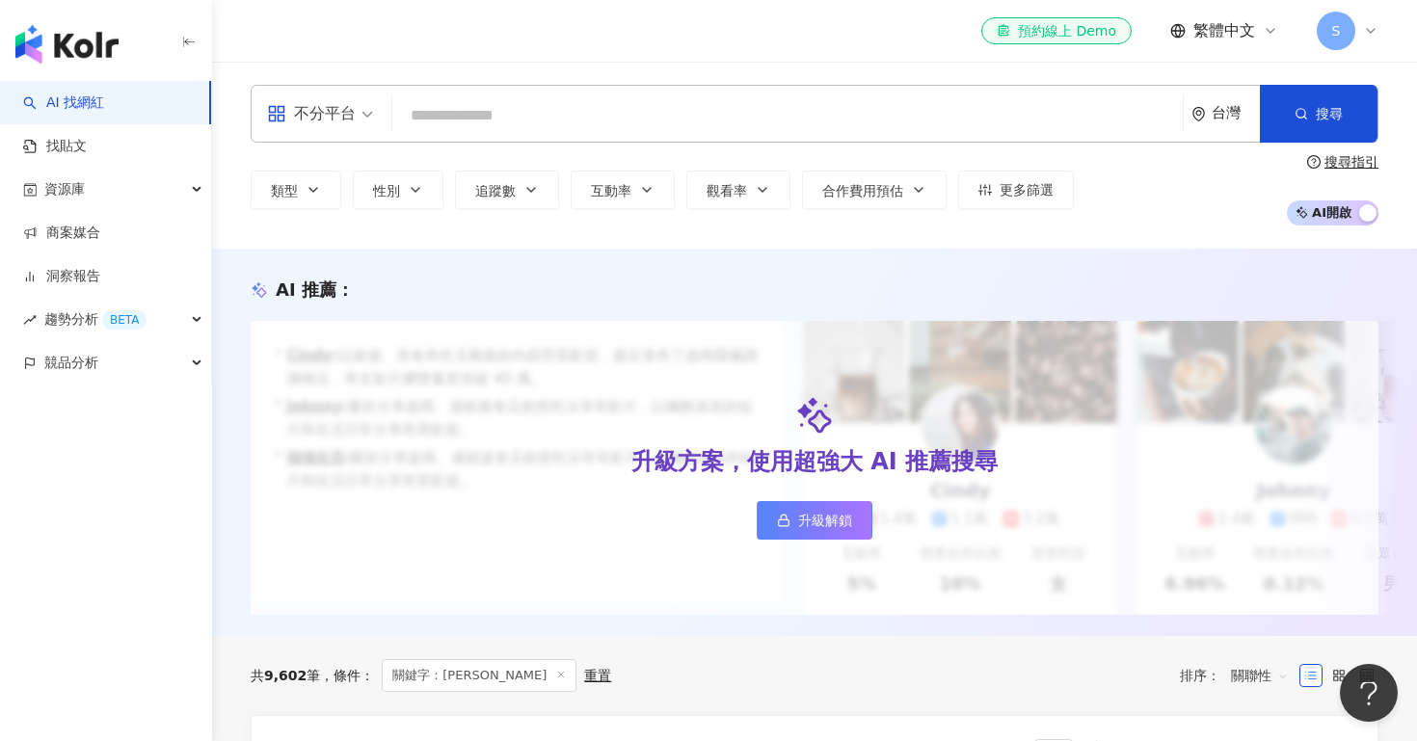
click at [438, 137] on div "不分平台 台灣 搜尋 c48e04a1-f174-425c-9c92-c369cb98f2b4 浩 1,403 追蹤者 浩 3,315 追蹤者 浩 1,611…" at bounding box center [814, 114] width 1127 height 58
click at [437, 124] on input "search" at bounding box center [787, 115] width 775 height 37
click at [442, 116] on input "search" at bounding box center [787, 115] width 775 height 37
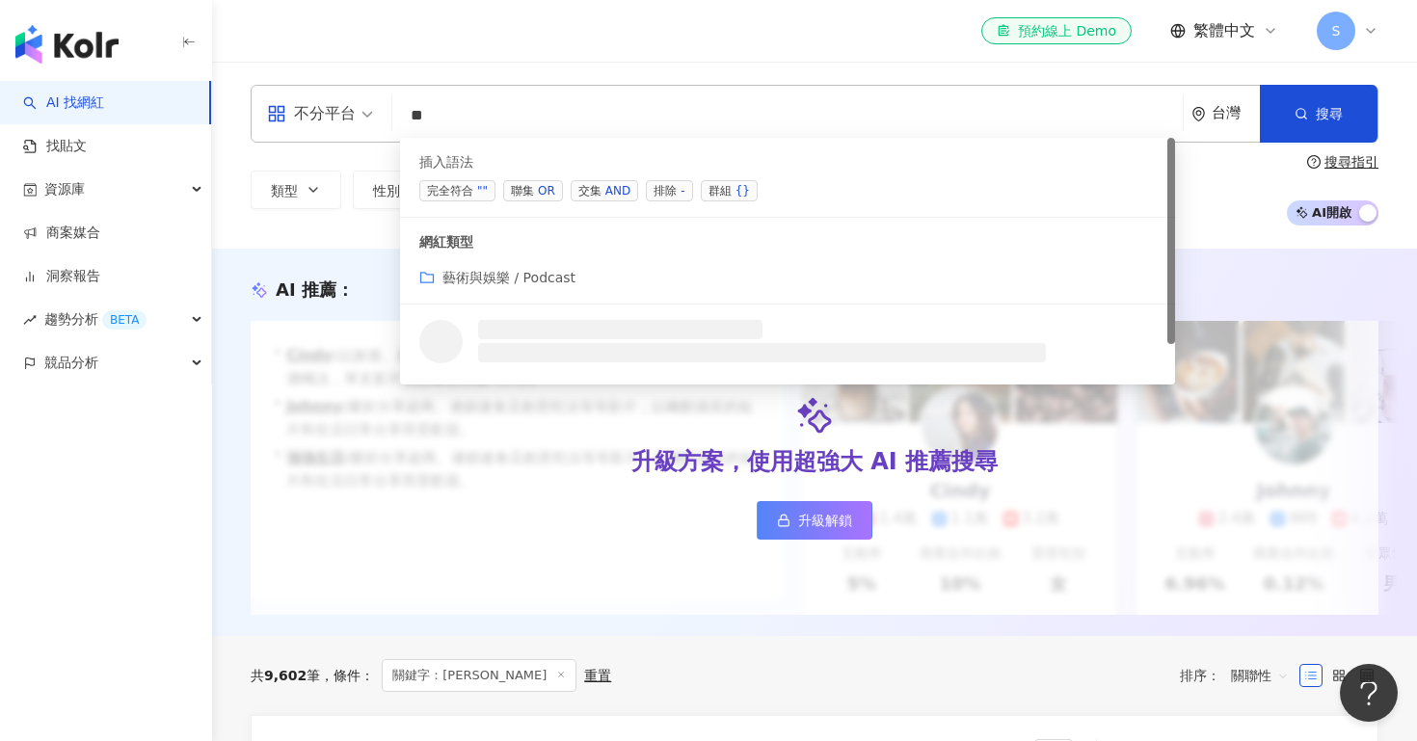
type input "*"
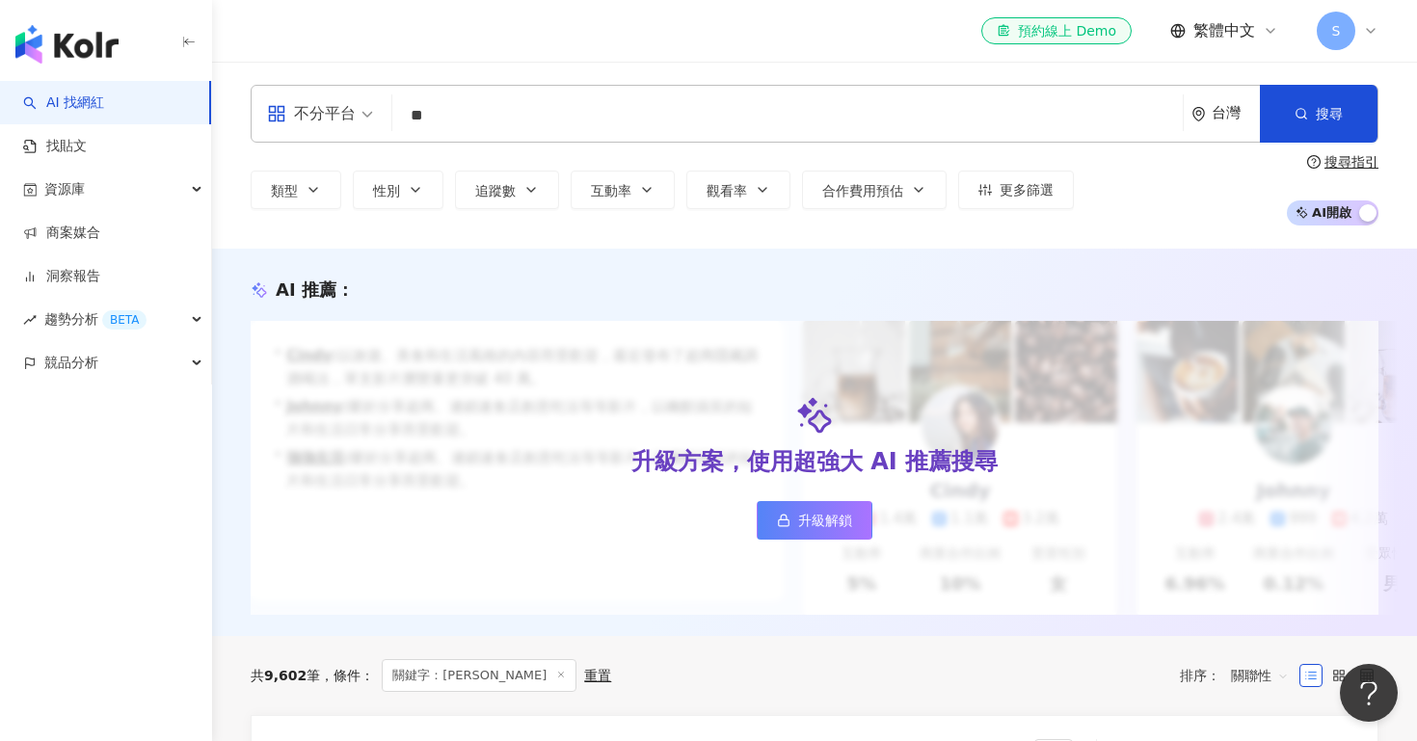
type input "*"
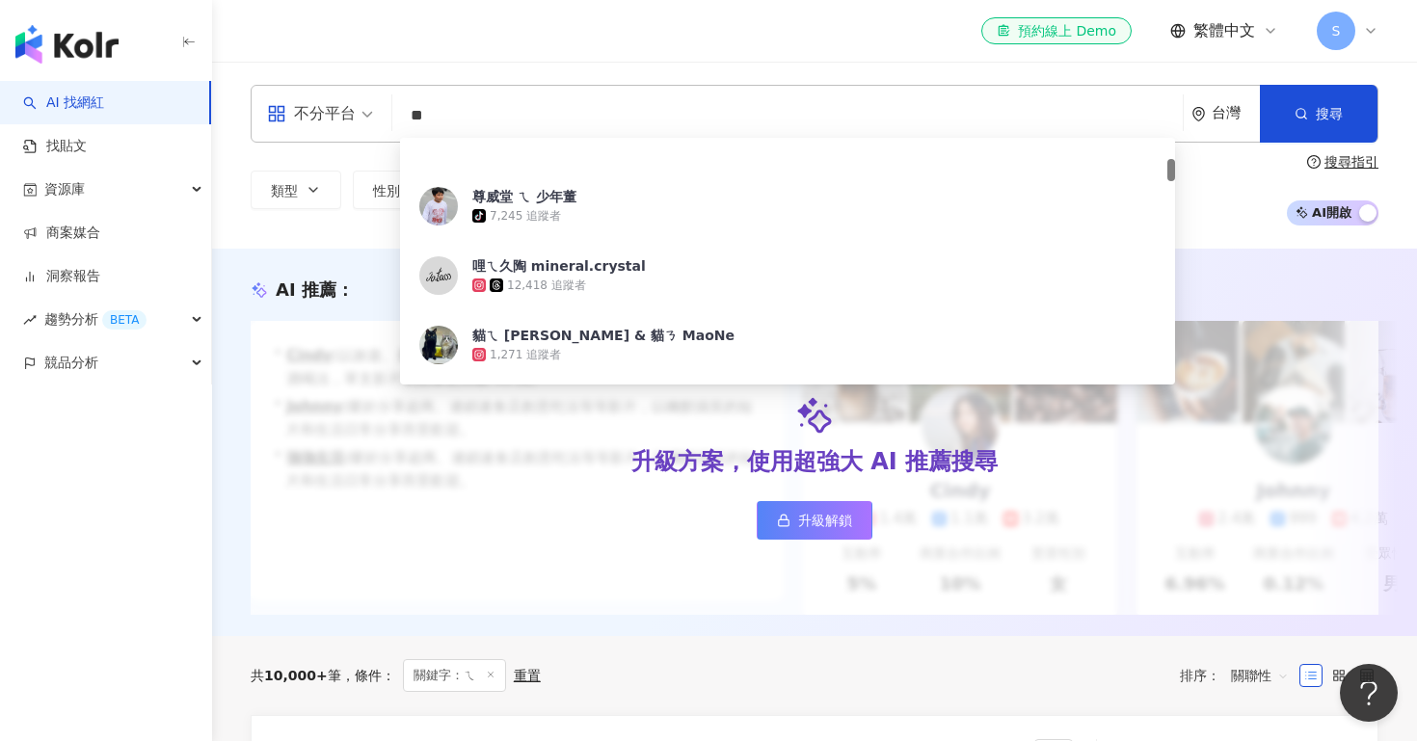
scroll to position [251, 0]
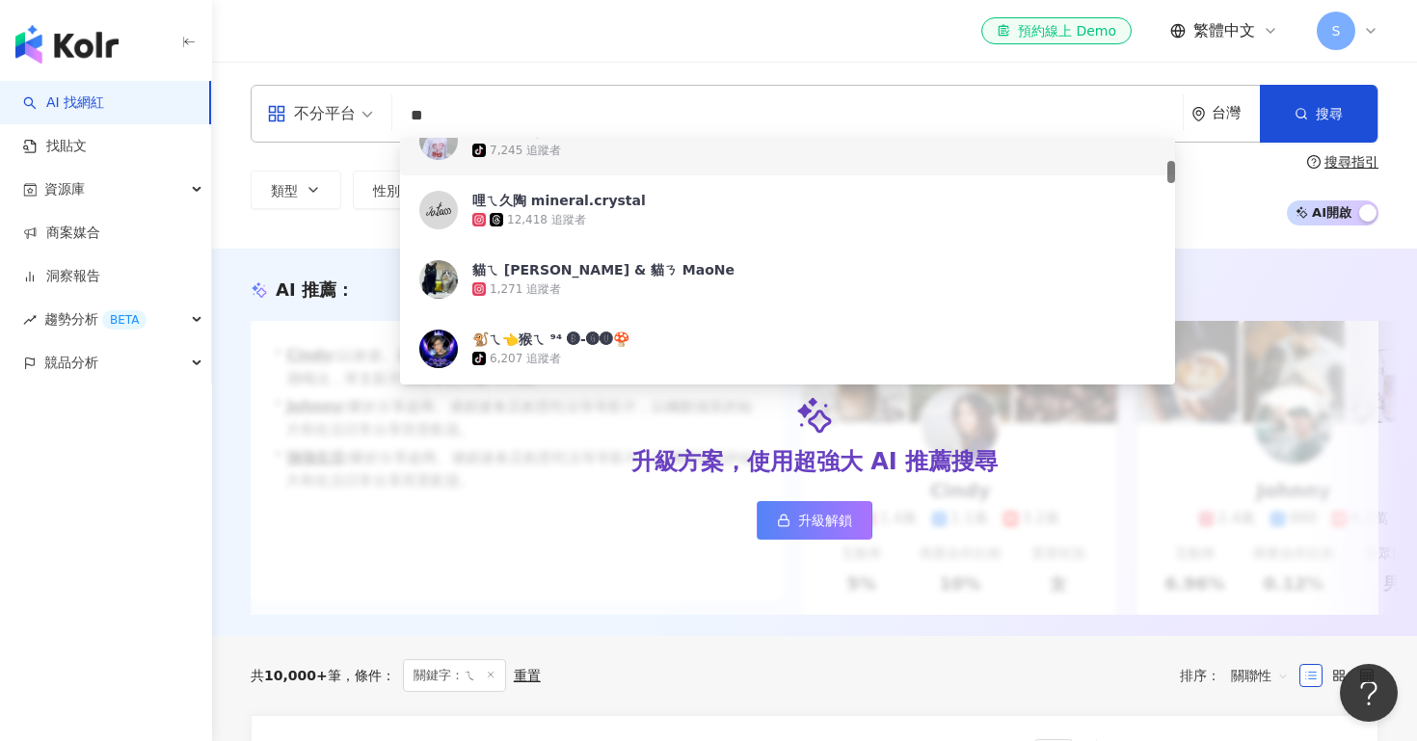
drag, startPoint x: 434, startPoint y: 115, endPoint x: 400, endPoint y: 113, distance: 33.8
click at [400, 113] on input "*" at bounding box center [787, 115] width 775 height 37
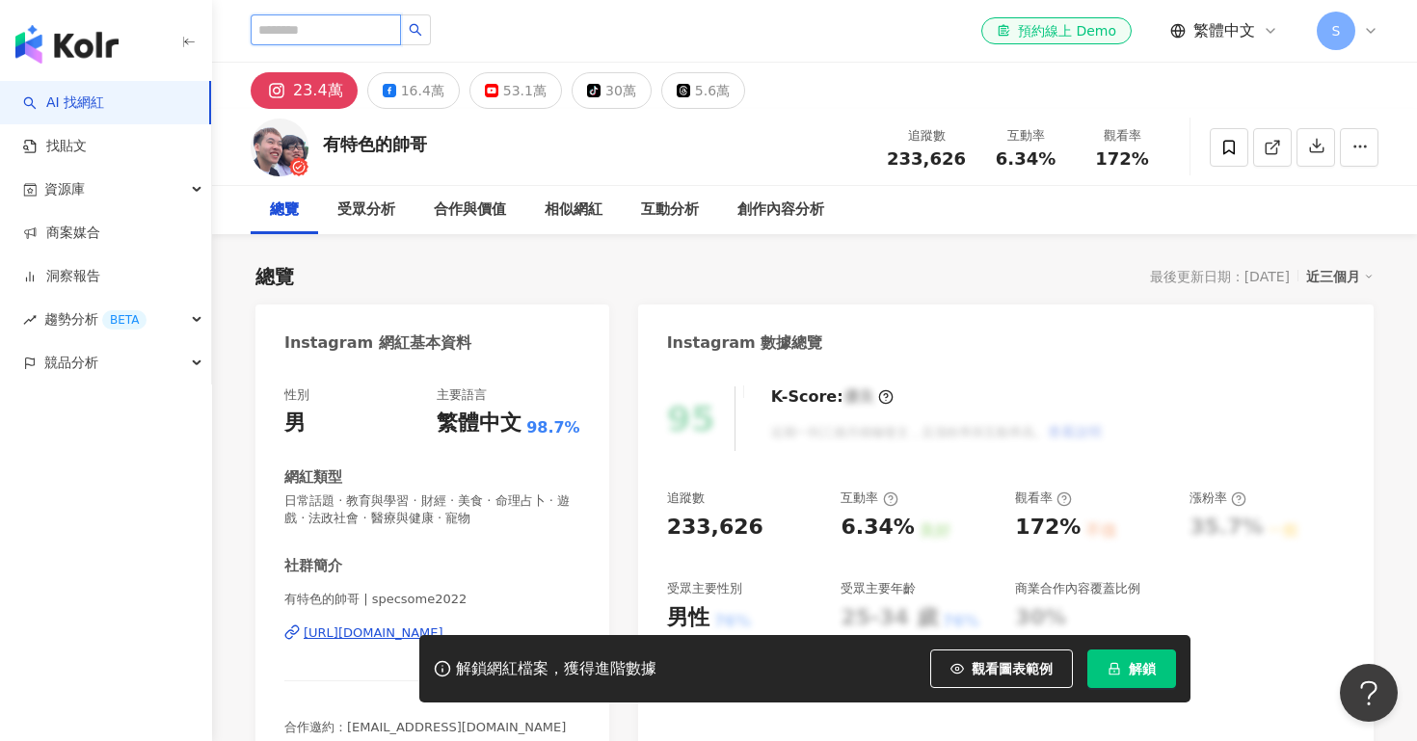
click at [360, 30] on input "search" at bounding box center [326, 29] width 150 height 31
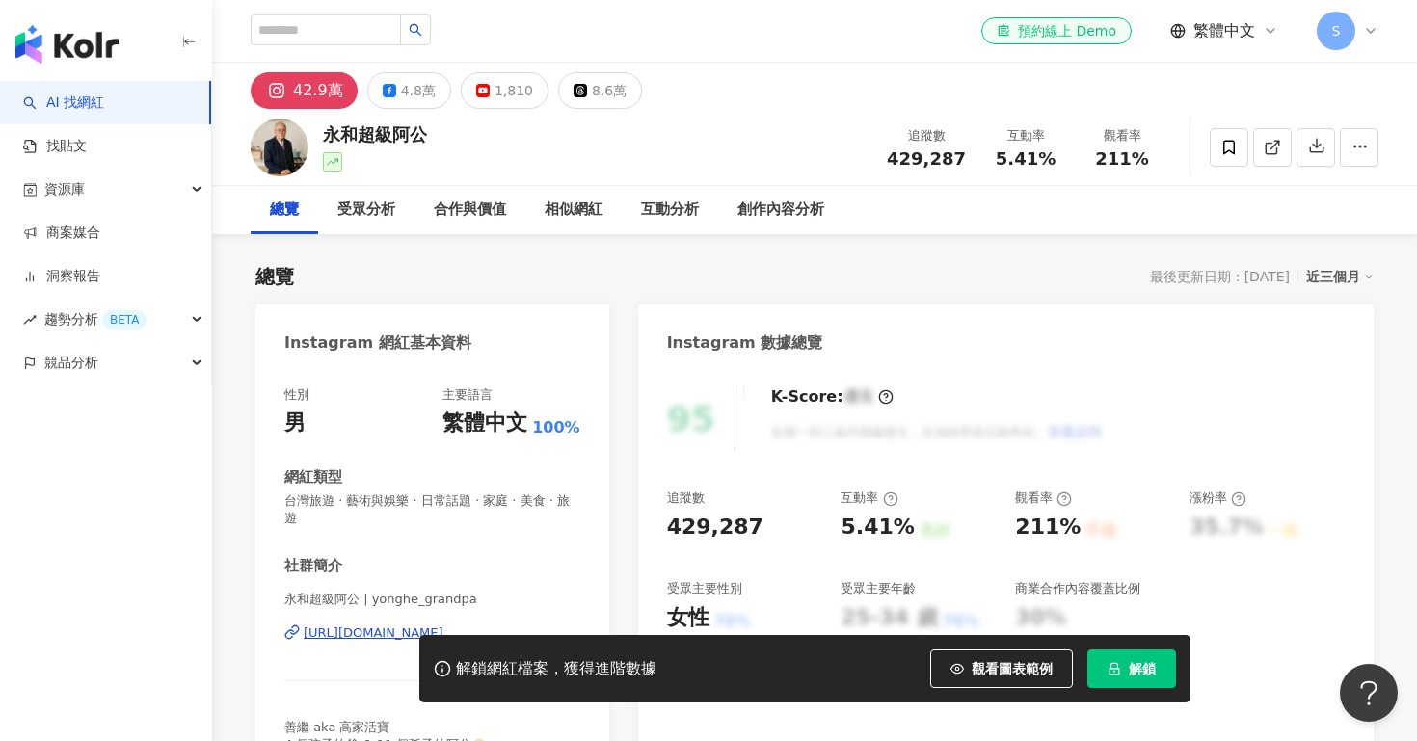
click at [295, 96] on div "42.9萬" at bounding box center [318, 90] width 50 height 27
click at [331, 94] on div "42.9萬" at bounding box center [318, 90] width 50 height 27
drag, startPoint x: 434, startPoint y: 135, endPoint x: 332, endPoint y: 116, distance: 103.0
click at [334, 118] on div "永和超級阿公 追蹤數 429,287 互動率 5.41% 觀看率 211%" at bounding box center [814, 147] width 1205 height 76
click at [917, 168] on div "追蹤數 429,287 互動率 5.41% 觀看率 211%" at bounding box center [1022, 147] width 295 height 57
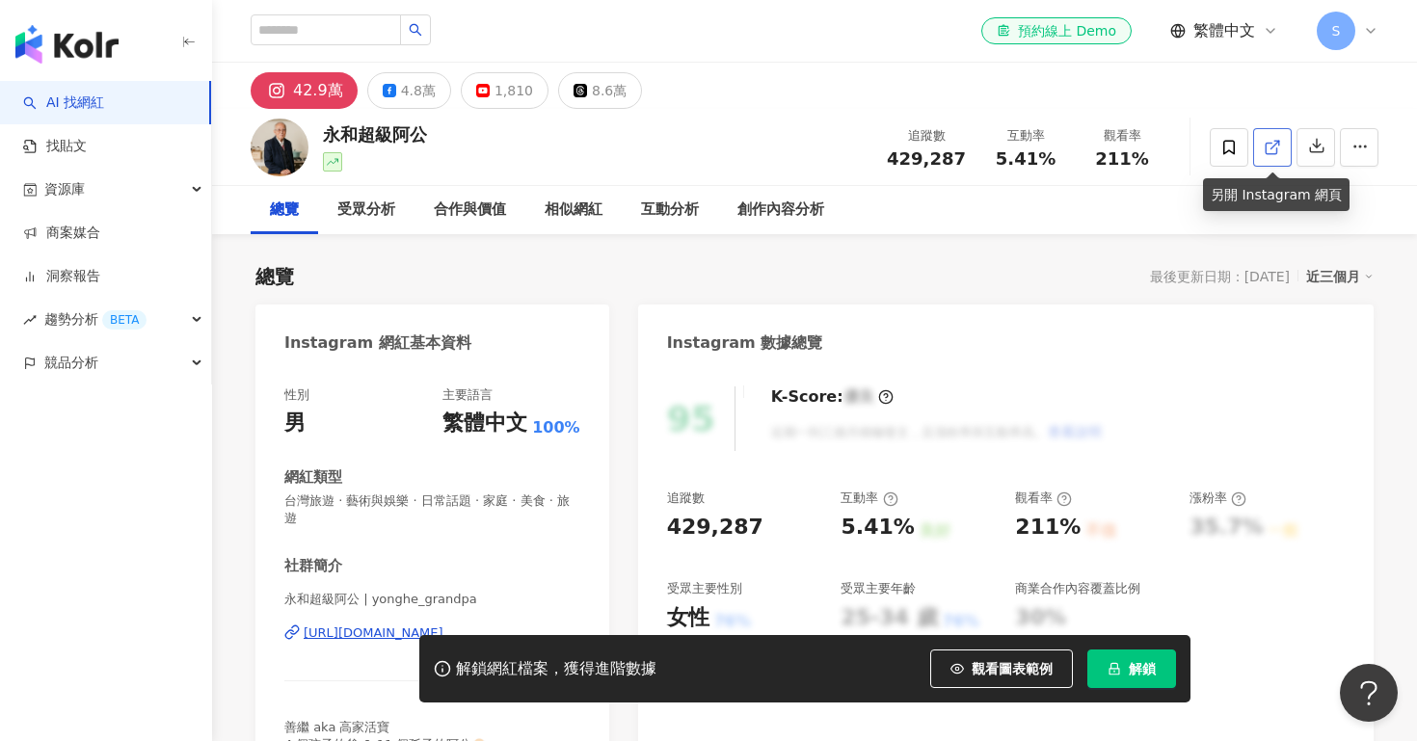
click at [1268, 133] on link at bounding box center [1272, 147] width 39 height 39
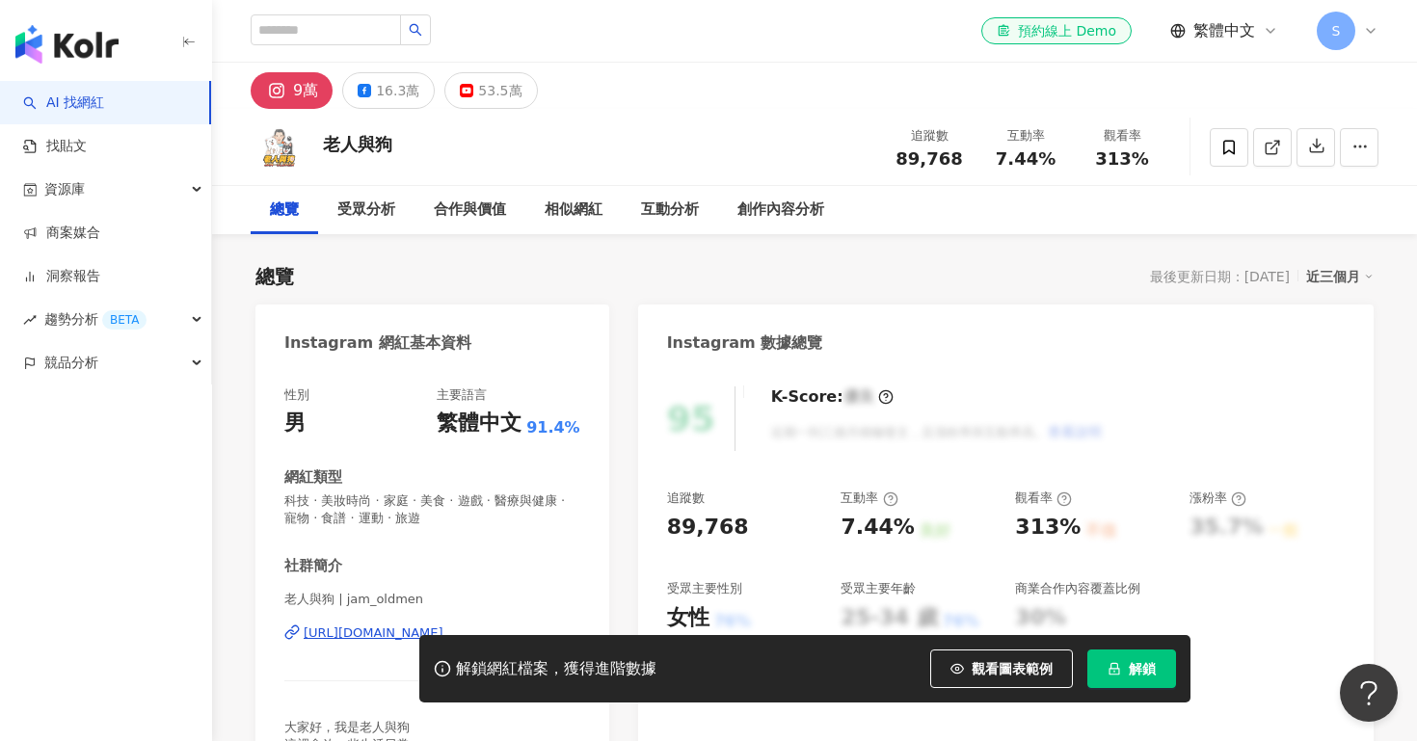
click at [356, 629] on div "https://www.instagram.com/jam_oldmen/" at bounding box center [374, 632] width 140 height 17
